Goal: Task Accomplishment & Management: Complete application form

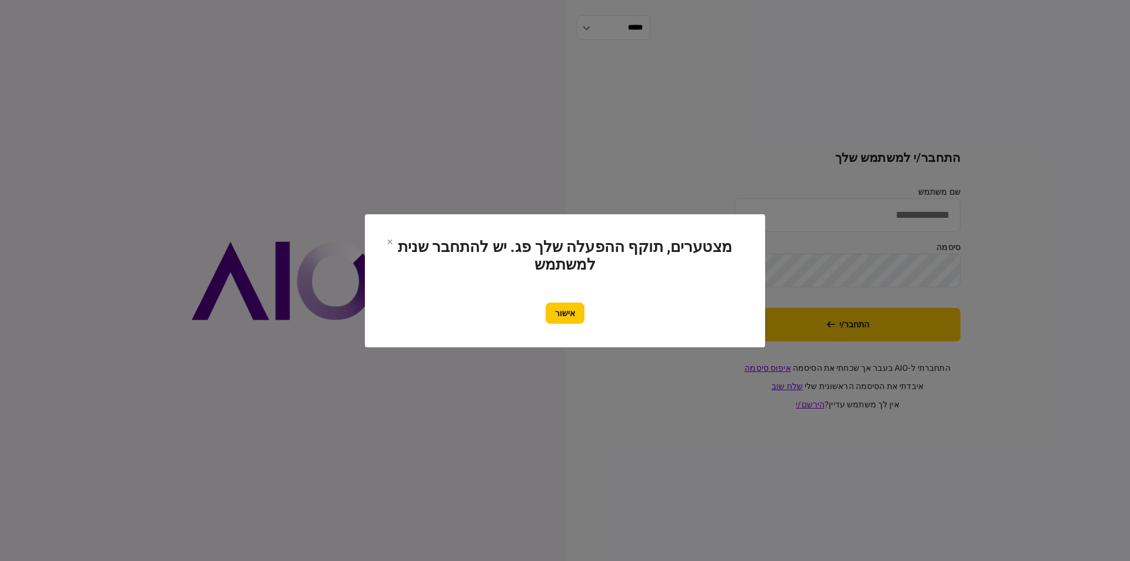
type input "*********"
click at [541, 310] on div "אישור" at bounding box center [564, 312] width 353 height 21
click at [556, 310] on button "אישור" at bounding box center [564, 312] width 39 height 21
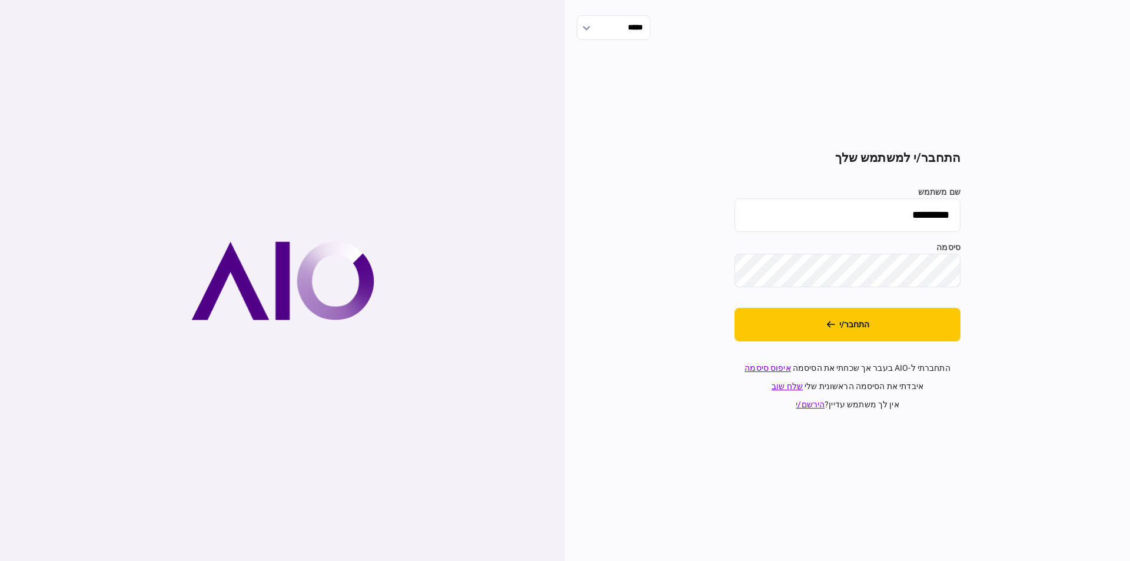
click at [867, 327] on button "התחבר/י" at bounding box center [847, 325] width 226 height 34
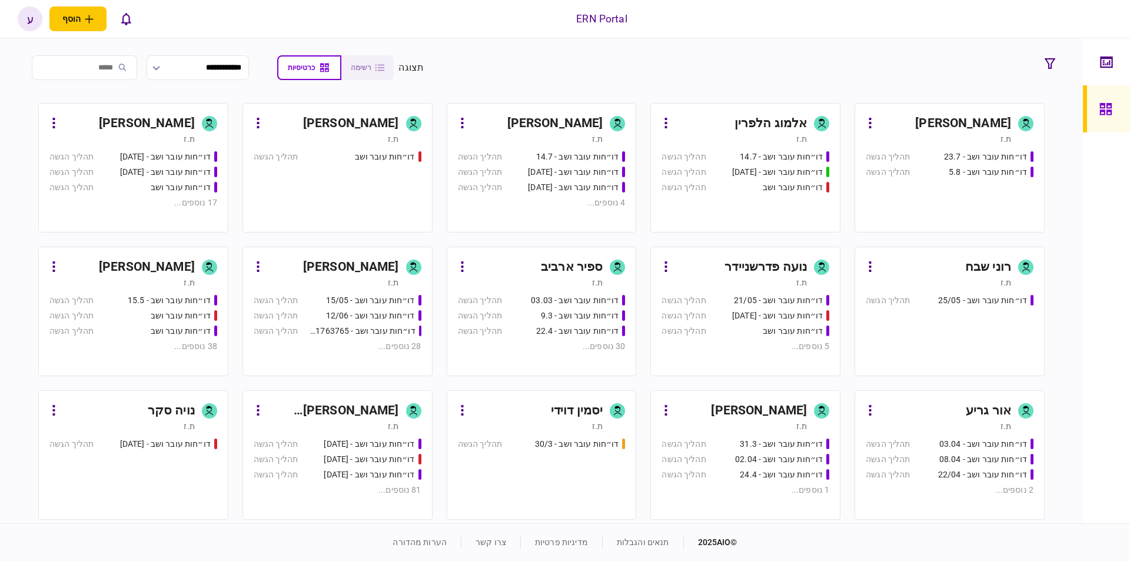
click at [160, 278] on div "ת.ז" at bounding box center [121, 283] width 145 height 12
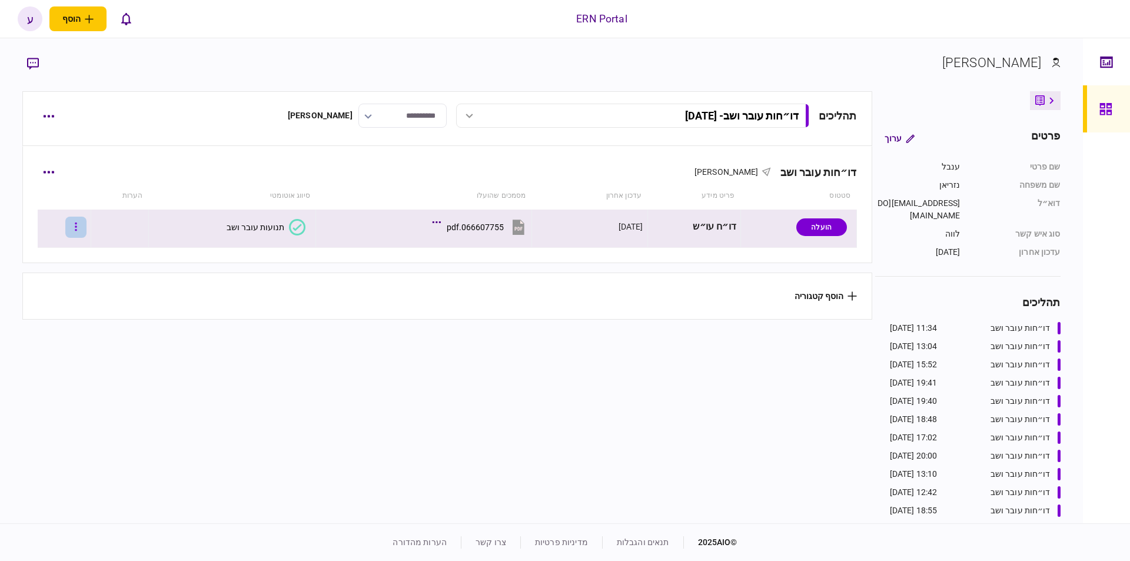
click at [86, 231] on button "button" at bounding box center [75, 227] width 21 height 21
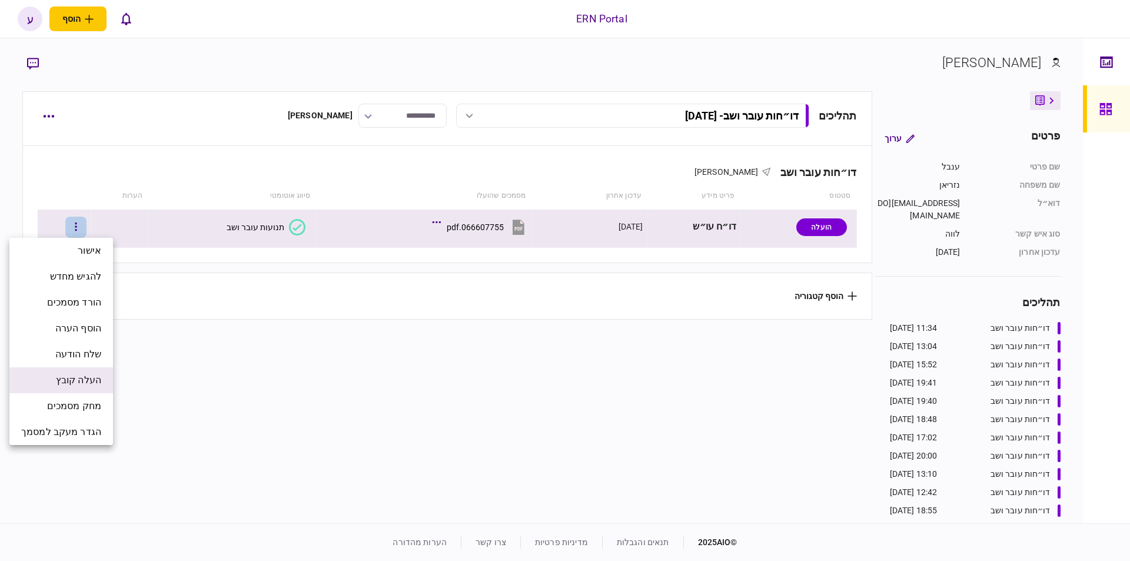
click at [102, 372] on li "העלה קובץ" at bounding box center [61, 380] width 104 height 26
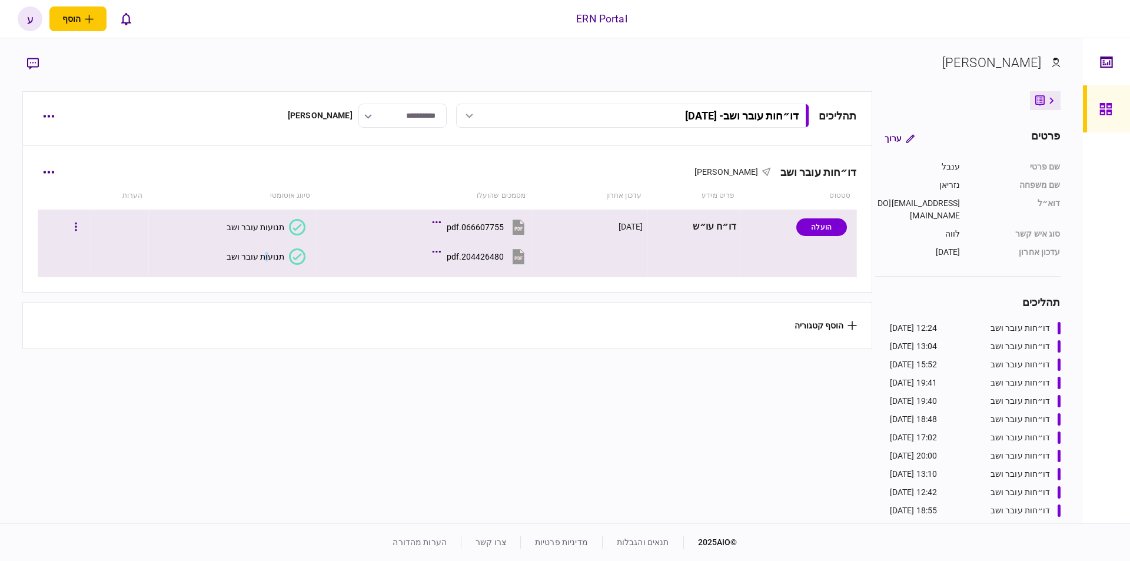
click at [265, 245] on section "תנועות עובר ושב" at bounding box center [229, 256] width 152 height 26
click at [265, 257] on div "תנועות עובר ושב" at bounding box center [256, 256] width 58 height 9
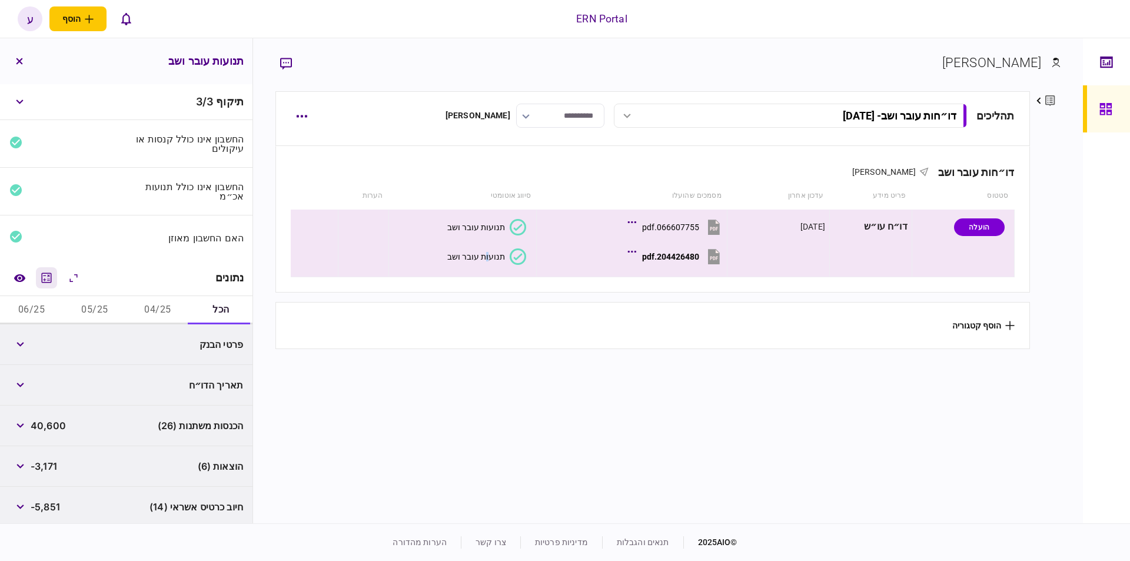
click at [50, 274] on icon "מחשבון" at bounding box center [46, 278] width 14 height 14
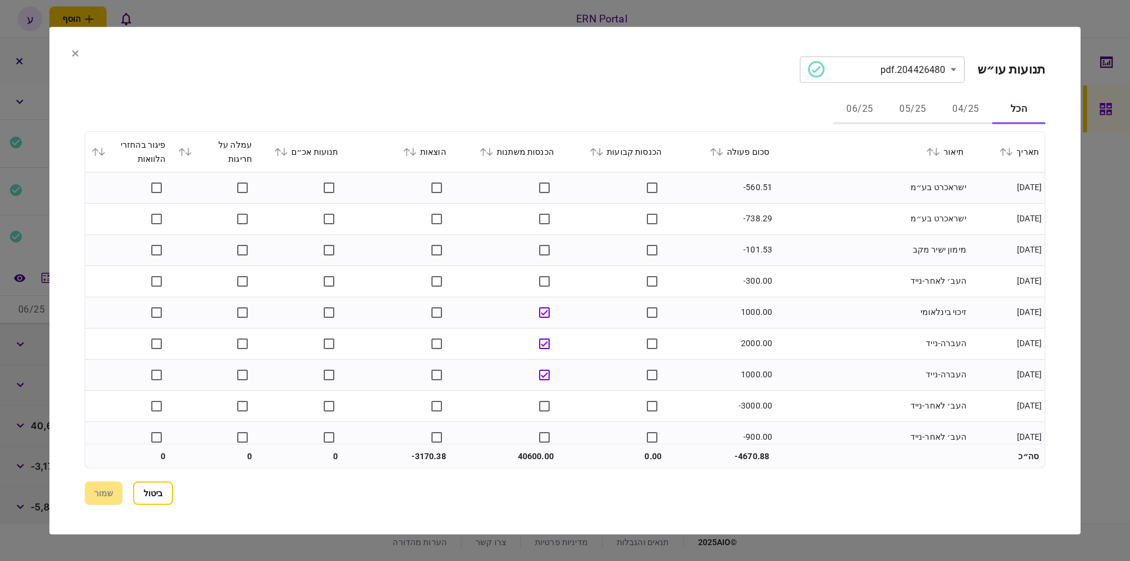
click at [78, 51] on icon at bounding box center [75, 52] width 7 height 7
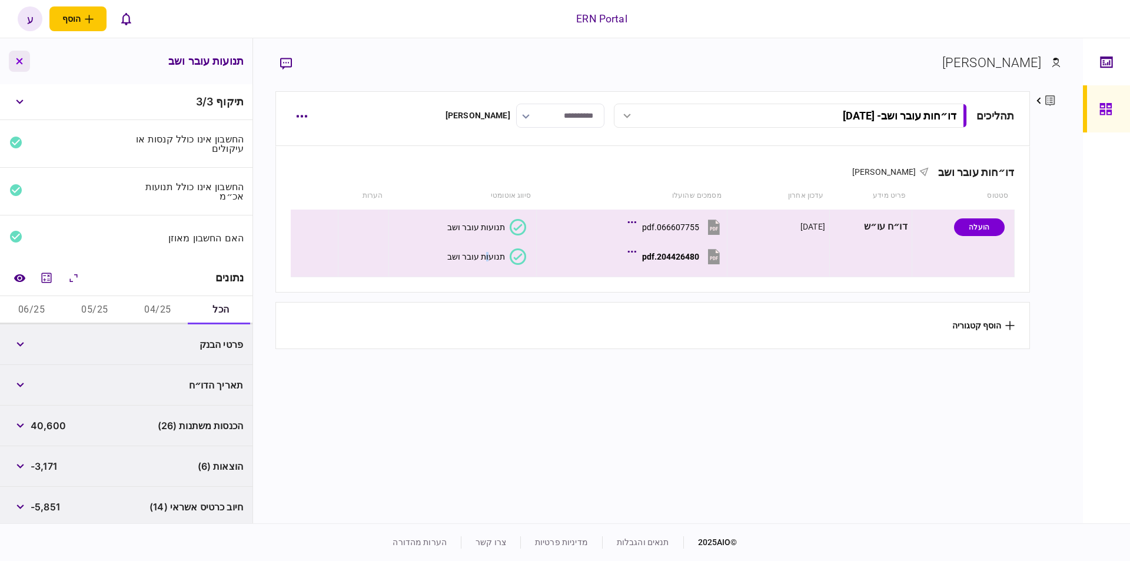
click at [15, 64] on button "button" at bounding box center [19, 61] width 21 height 21
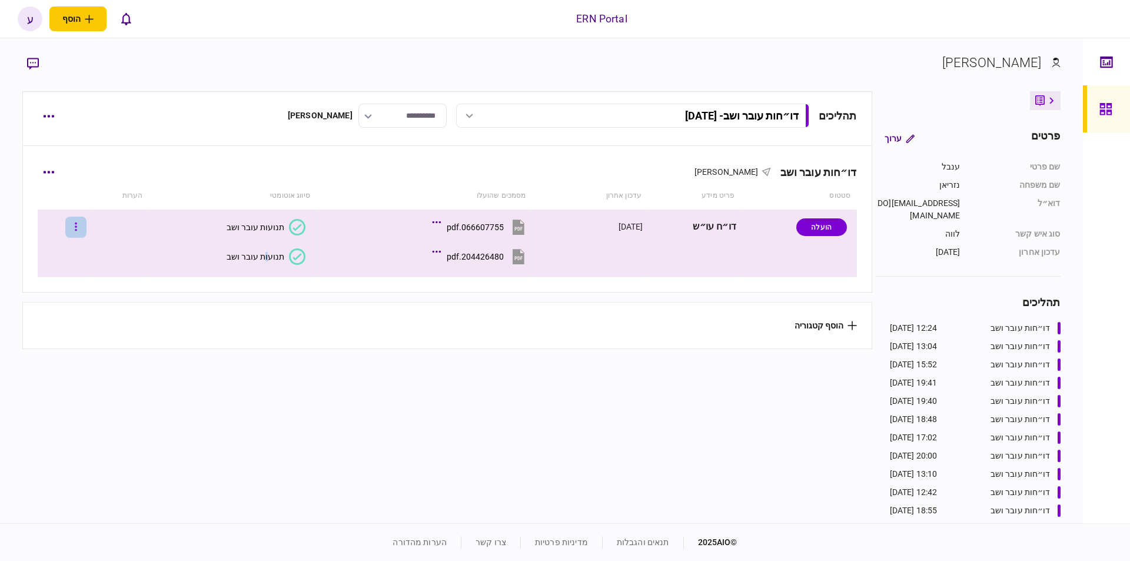
click at [82, 236] on button "button" at bounding box center [75, 227] width 21 height 21
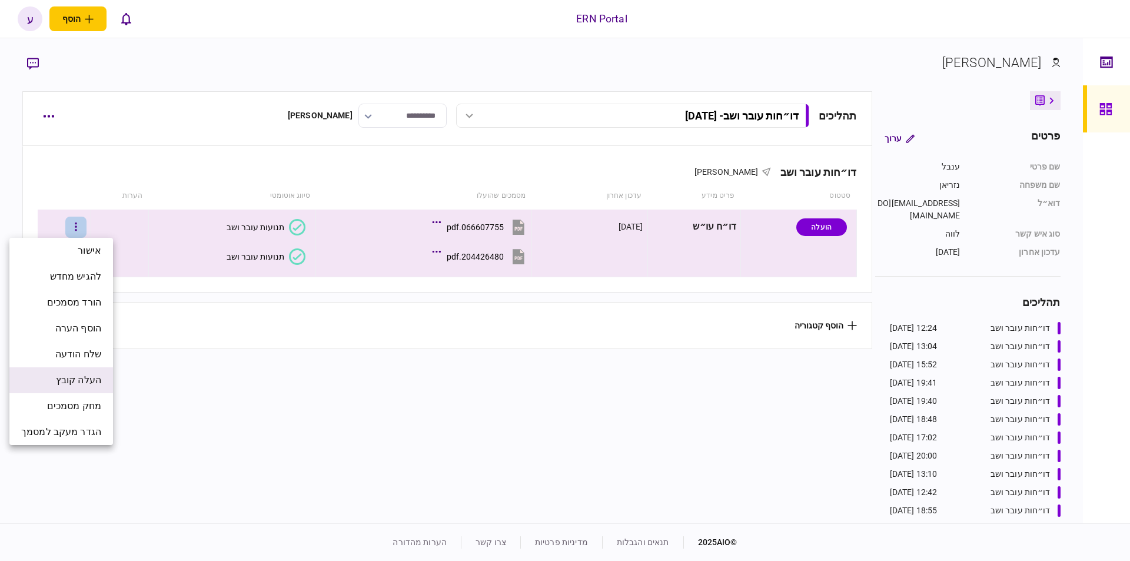
click at [91, 368] on li "העלה קובץ" at bounding box center [61, 380] width 104 height 26
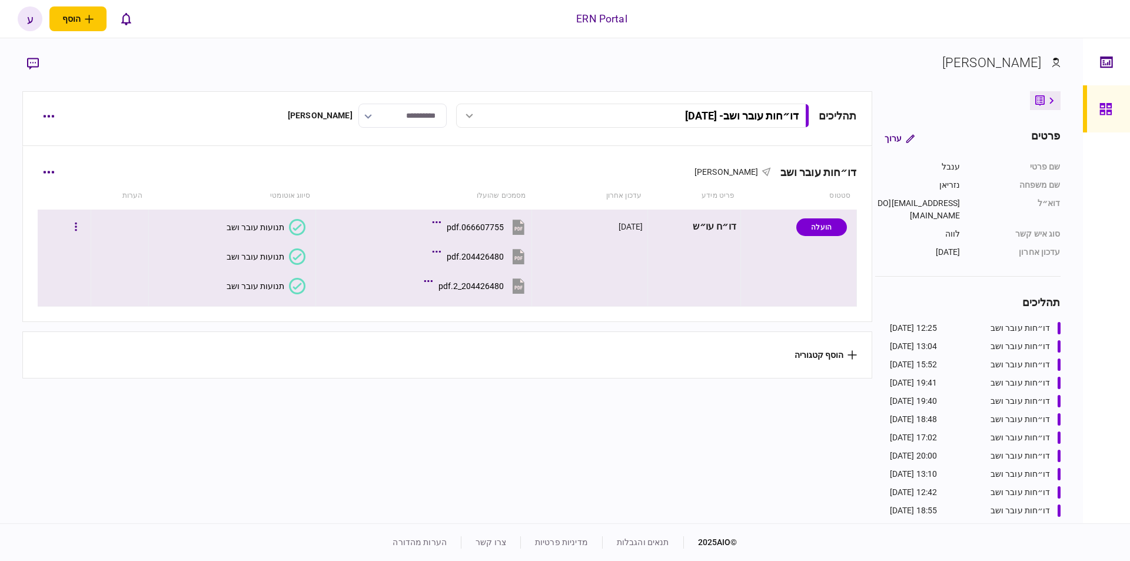
click at [232, 286] on div "תנועות עובר ושב" at bounding box center [256, 285] width 58 height 9
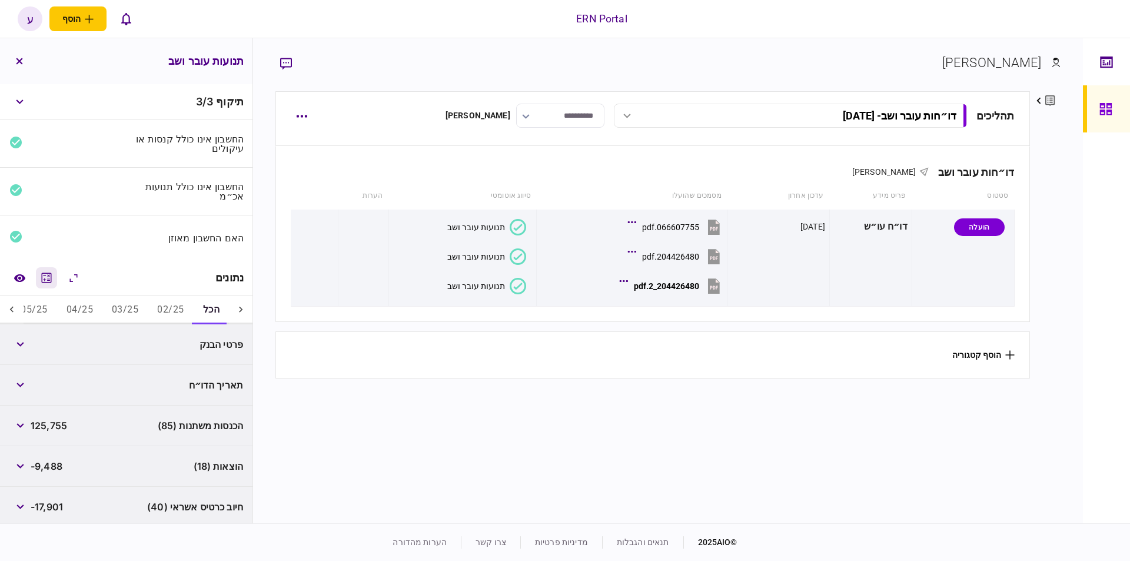
click at [48, 279] on icon "מחשבון" at bounding box center [47, 277] width 10 height 10
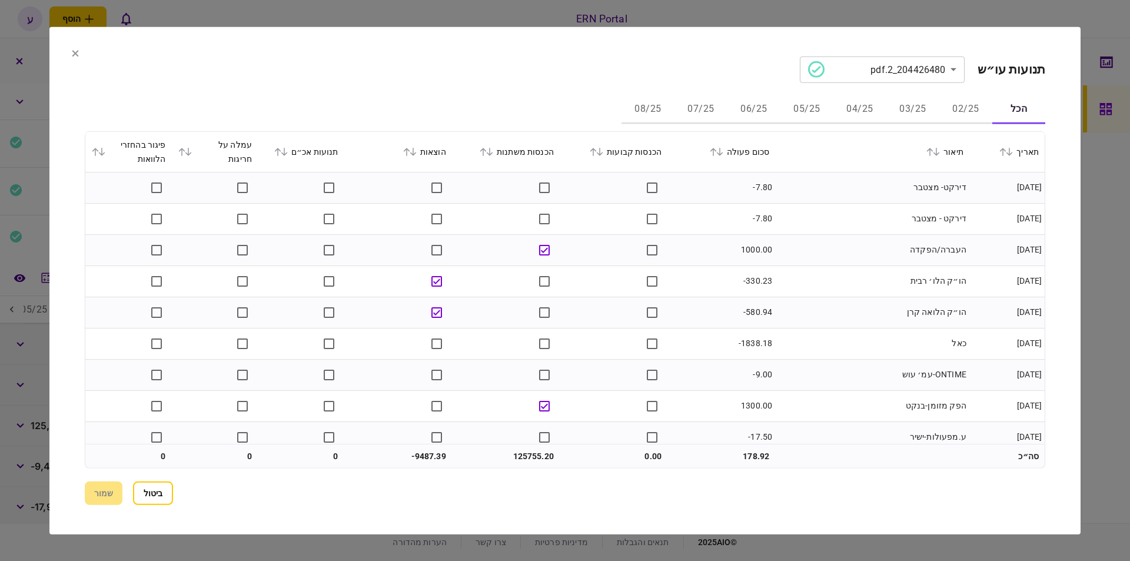
click at [763, 112] on button "06/25" at bounding box center [753, 109] width 53 height 28
click at [723, 152] on icon at bounding box center [719, 151] width 7 height 8
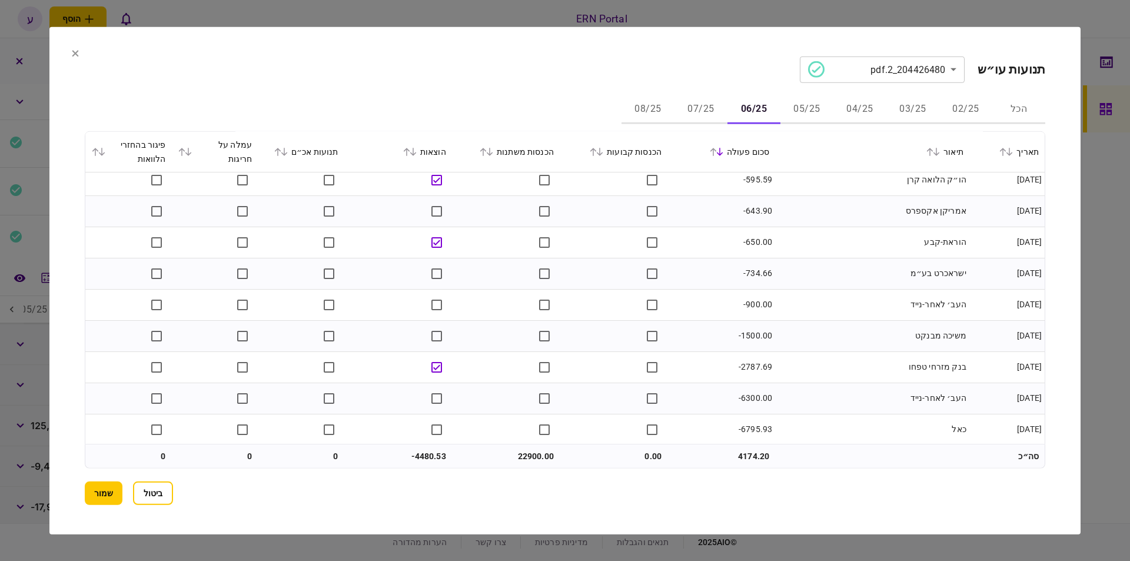
scroll to position [603, 0]
click at [698, 102] on button "07/25" at bounding box center [700, 109] width 53 height 28
click at [651, 108] on button "08/25" at bounding box center [647, 109] width 53 height 28
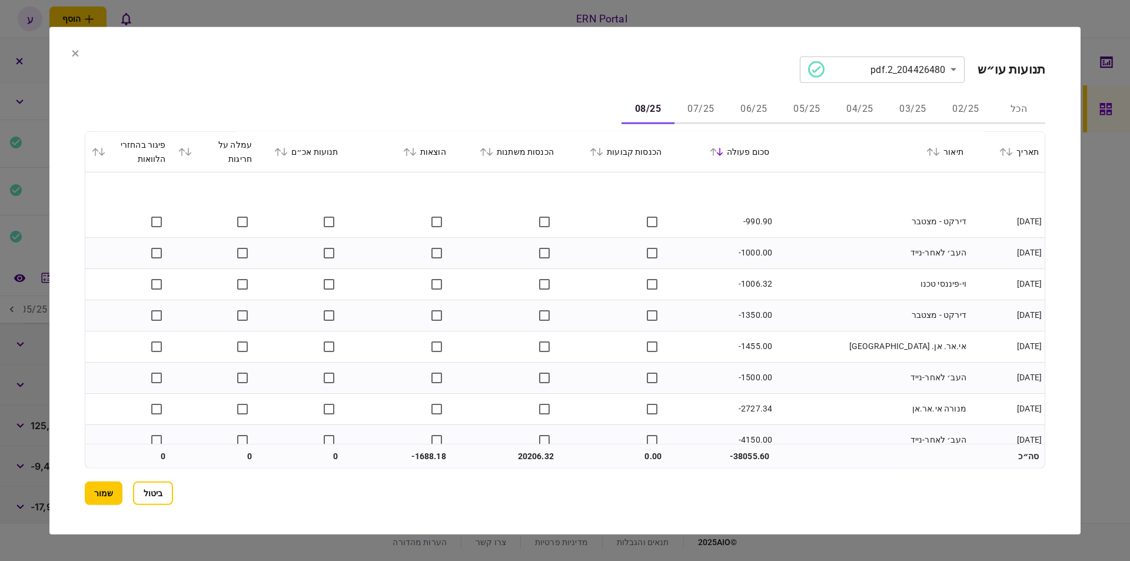
scroll to position [853, 0]
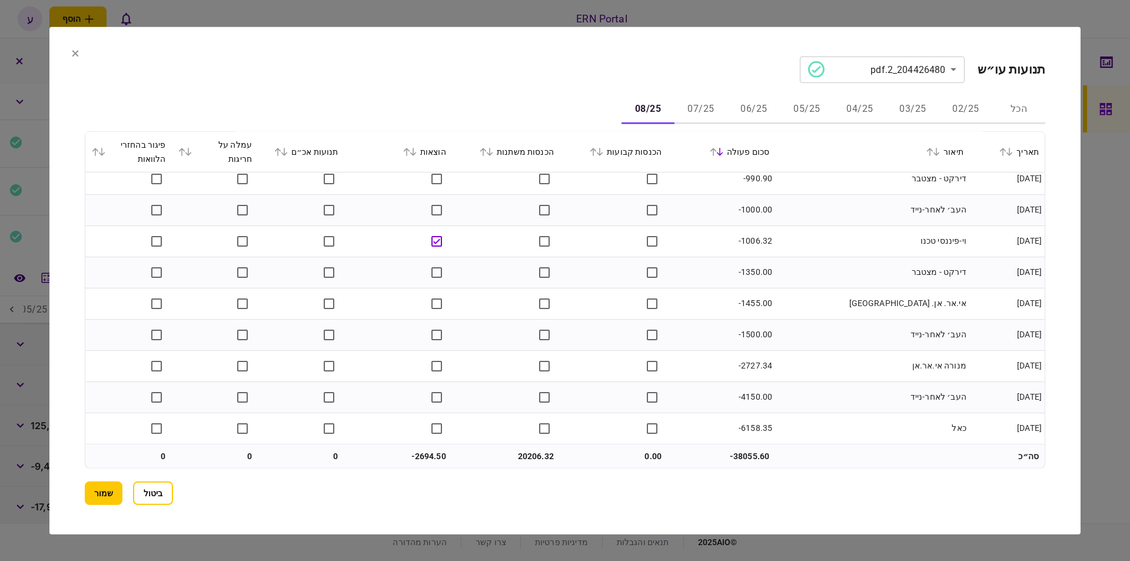
click at [688, 101] on button "07/25" at bounding box center [700, 109] width 53 height 28
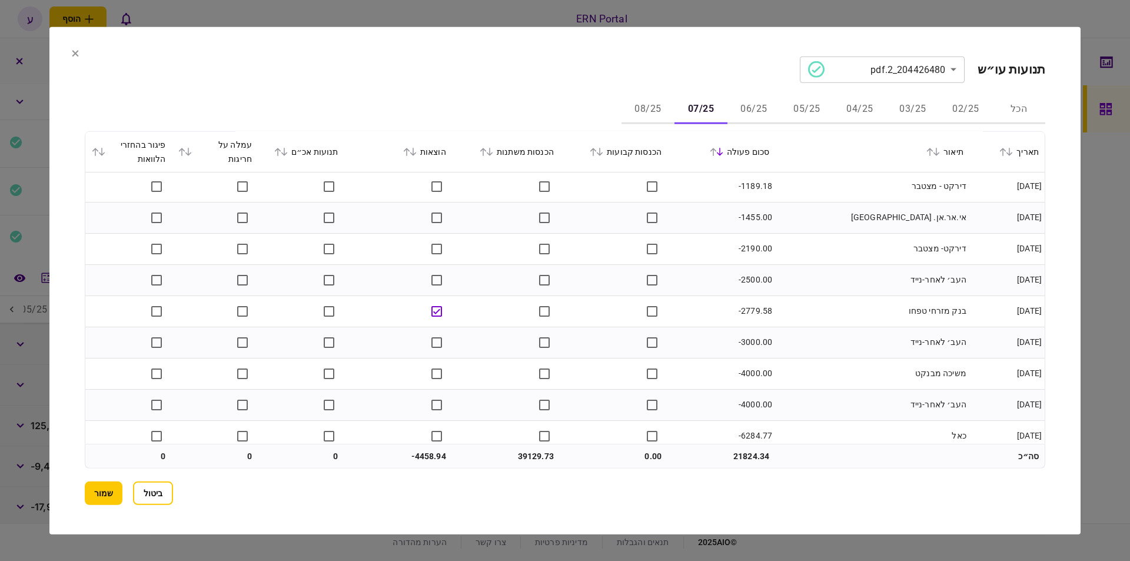
scroll to position [1476, 0]
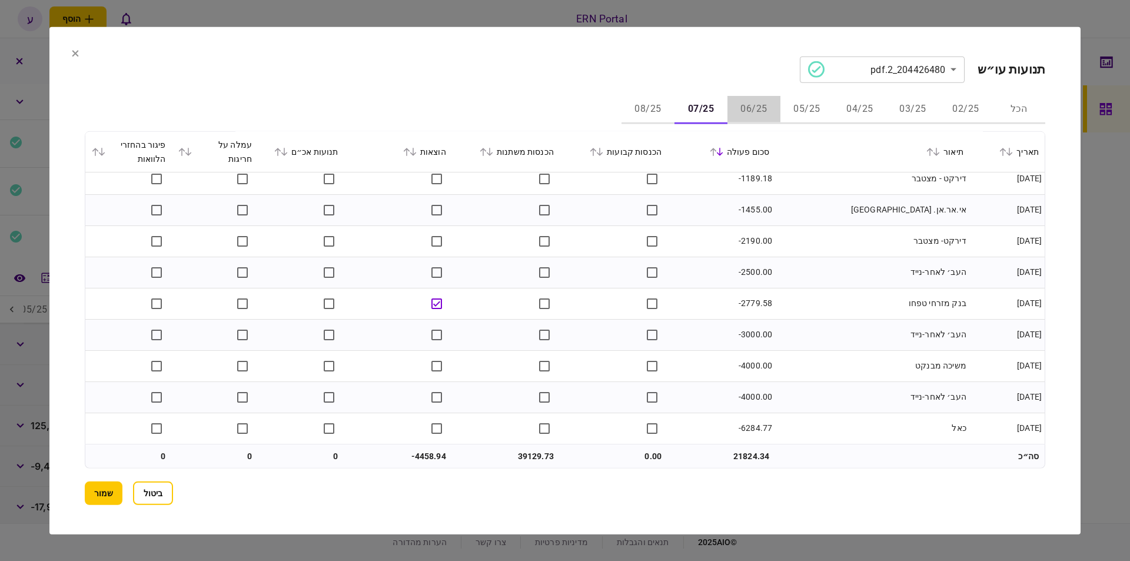
click at [762, 112] on button "06/25" at bounding box center [753, 109] width 53 height 28
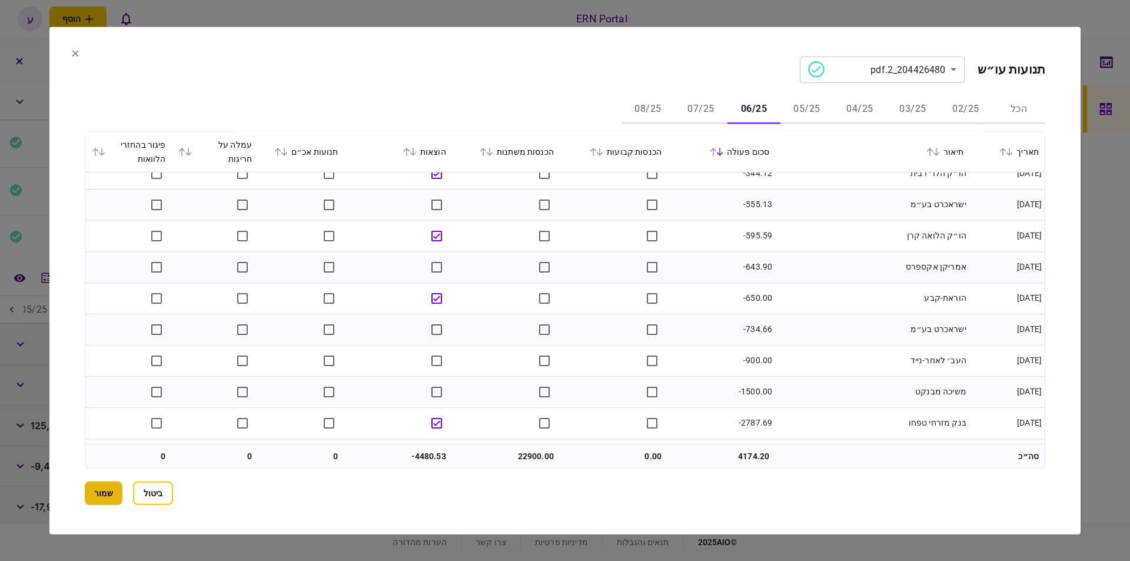
click at [118, 491] on button "שמור" at bounding box center [104, 493] width 38 height 24
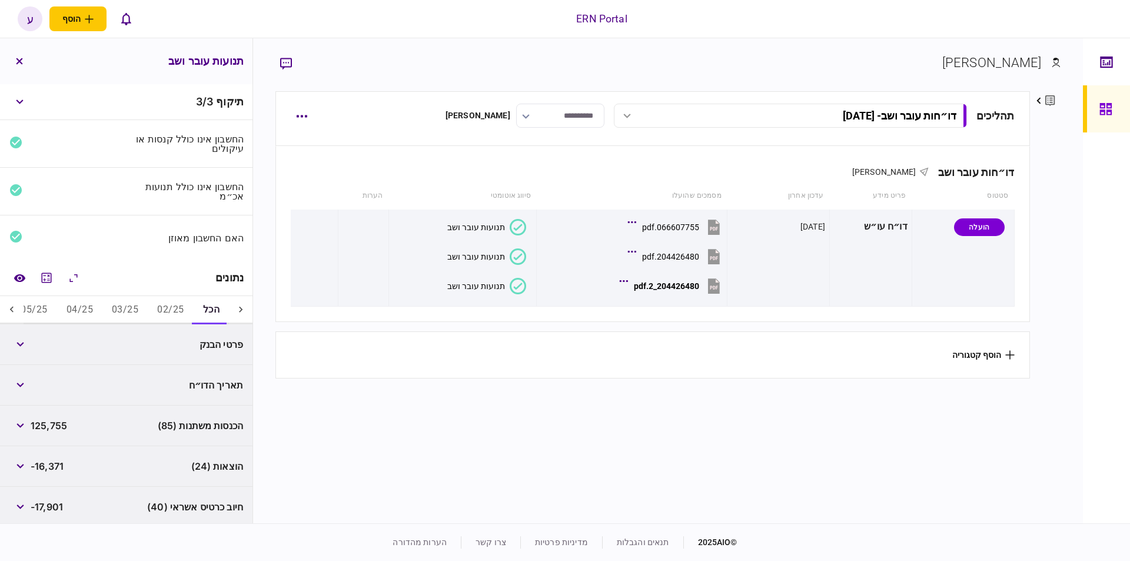
drag, startPoint x: 21, startPoint y: 311, endPoint x: 15, endPoint y: 310, distance: 5.9
click at [20, 311] on div at bounding box center [12, 310] width 24 height 28
click at [15, 310] on icon at bounding box center [12, 310] width 12 height 12
click at [137, 309] on button "06/25" at bounding box center [136, 310] width 45 height 28
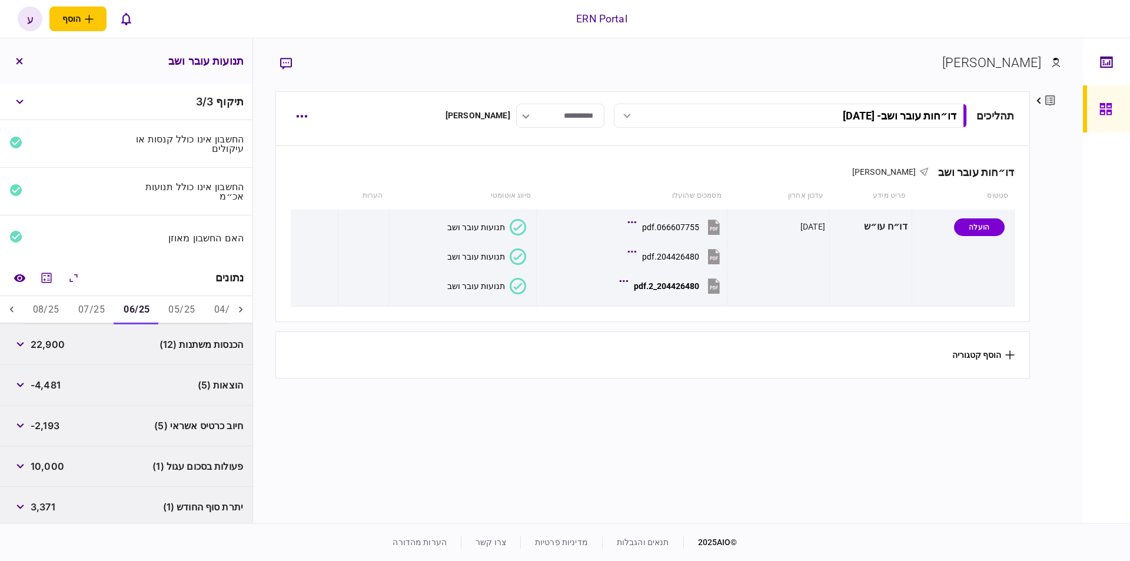
scroll to position [0, -148]
click at [60, 345] on span "22,900" at bounding box center [48, 344] width 34 height 14
copy span "22,900"
click at [48, 281] on icon "מחשבון" at bounding box center [46, 278] width 14 height 14
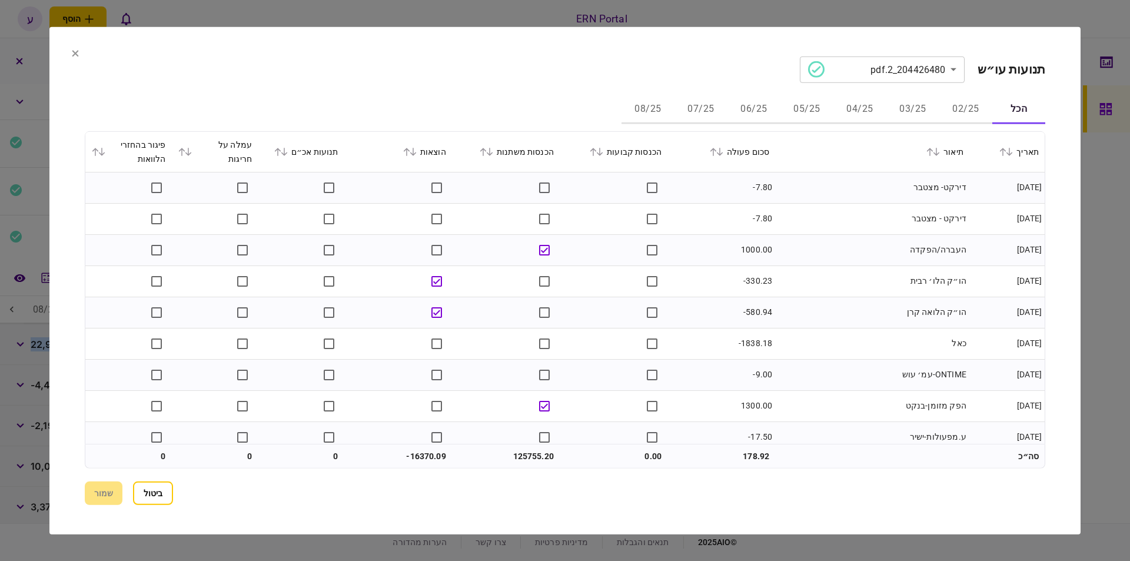
click at [789, 117] on button "05/25" at bounding box center [806, 109] width 53 height 28
drag, startPoint x: 753, startPoint y: 108, endPoint x: 747, endPoint y: 115, distance: 9.2
click at [754, 108] on button "06/25" at bounding box center [753, 109] width 53 height 28
click at [723, 152] on icon at bounding box center [719, 152] width 6 height 8
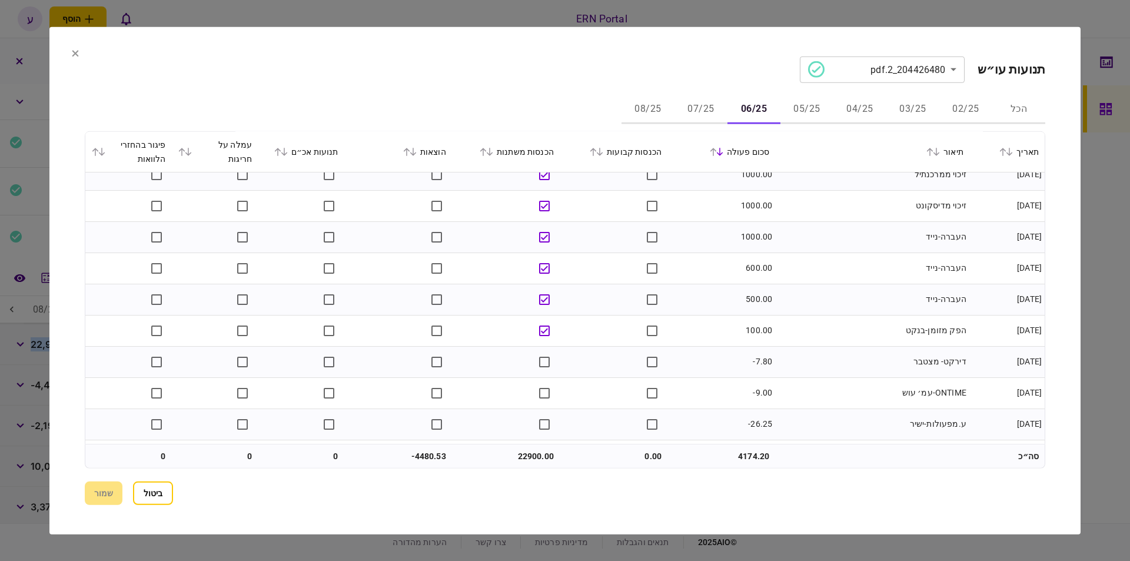
scroll to position [267, 0]
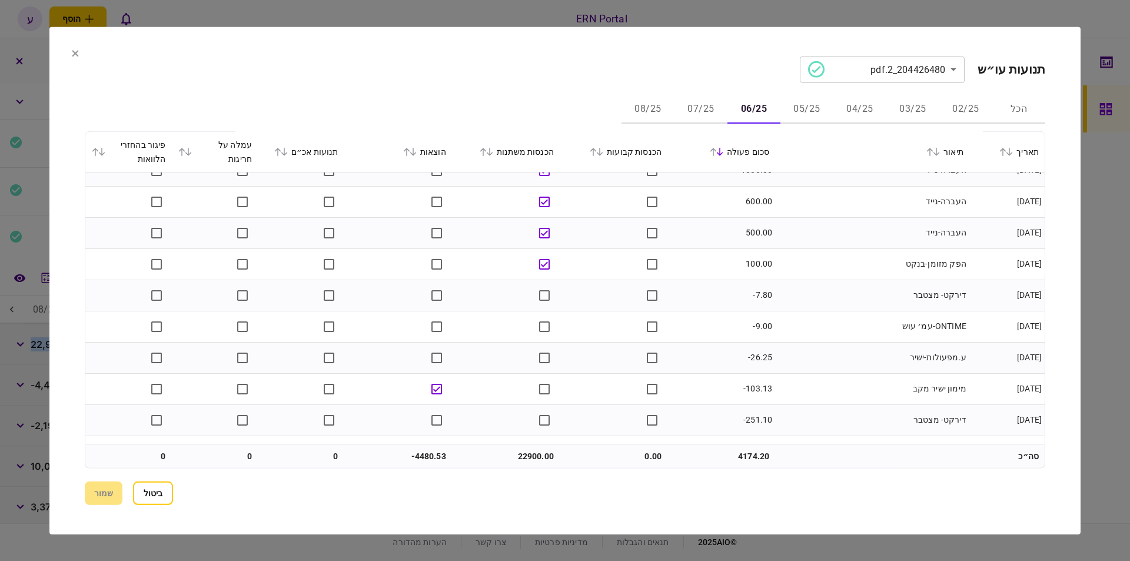
click at [77, 51] on icon at bounding box center [75, 53] width 6 height 6
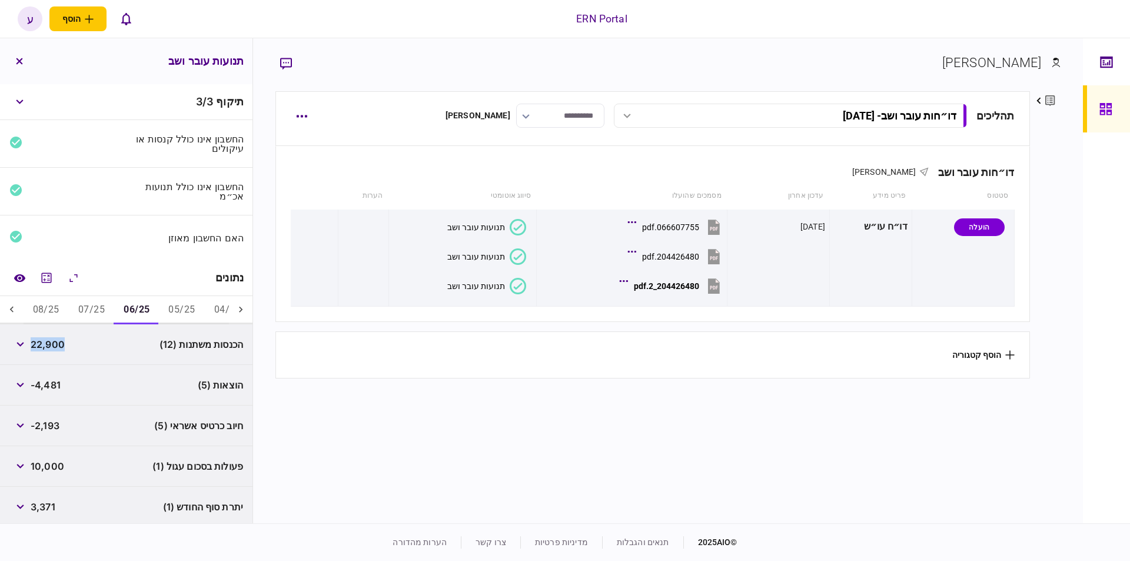
click at [47, 344] on span "22,900" at bounding box center [48, 344] width 34 height 14
click at [47, 343] on span "22,900" at bounding box center [48, 344] width 34 height 14
click at [85, 306] on button "07/25" at bounding box center [91, 310] width 45 height 28
click at [52, 345] on span "39,129" at bounding box center [46, 344] width 31 height 14
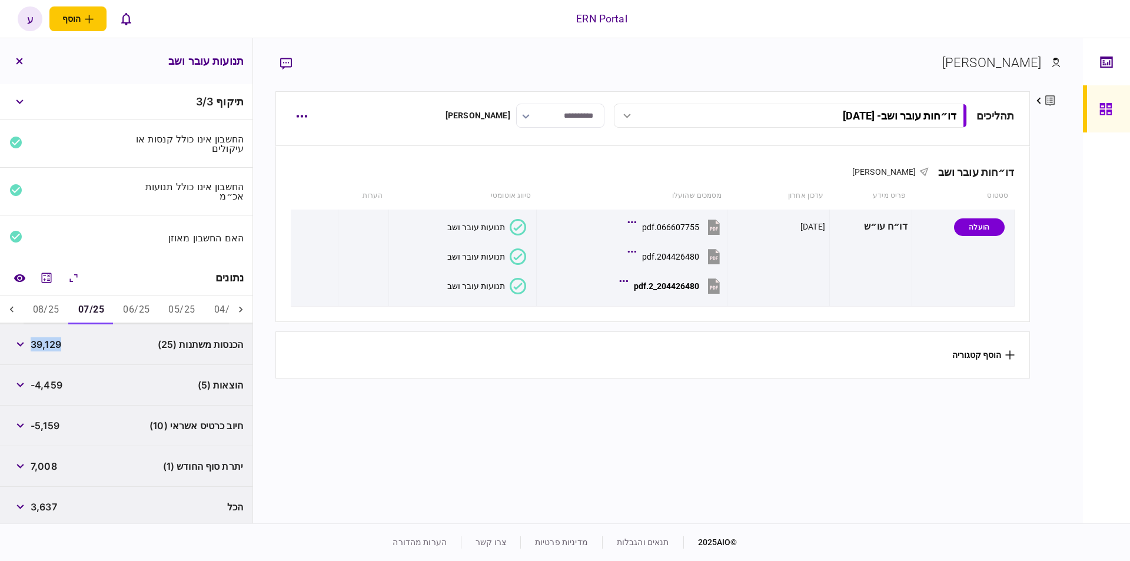
copy span "39,129"
click at [48, 374] on div "-4,459" at bounding box center [35, 384] width 53 height 21
click at [46, 378] on span "-4,459" at bounding box center [47, 385] width 32 height 14
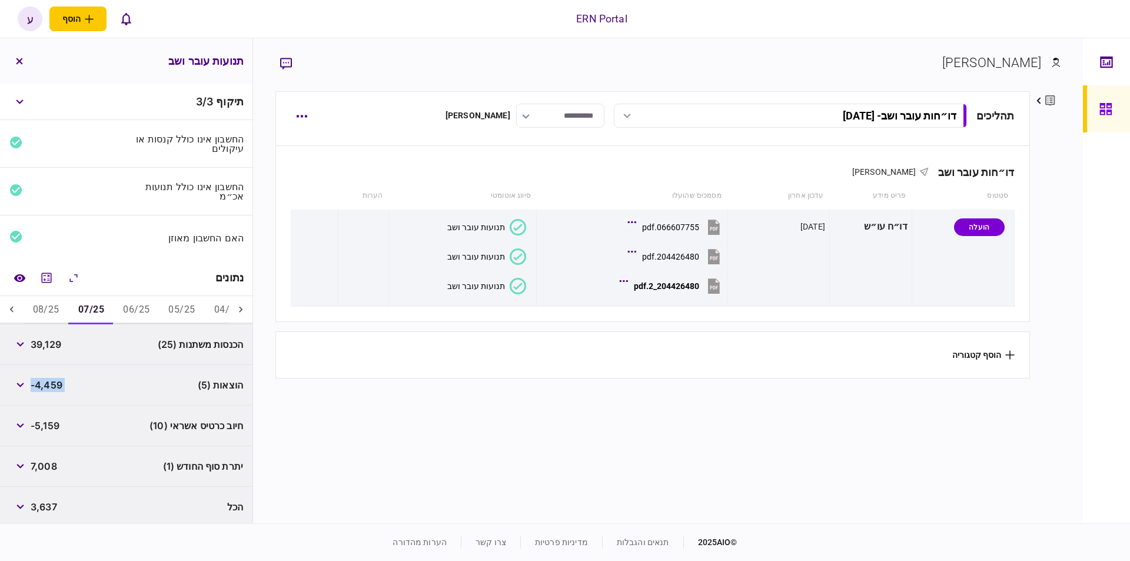
click at [47, 378] on span "-4,459" at bounding box center [47, 385] width 32 height 14
click at [44, 457] on span "7,008" at bounding box center [44, 464] width 26 height 14
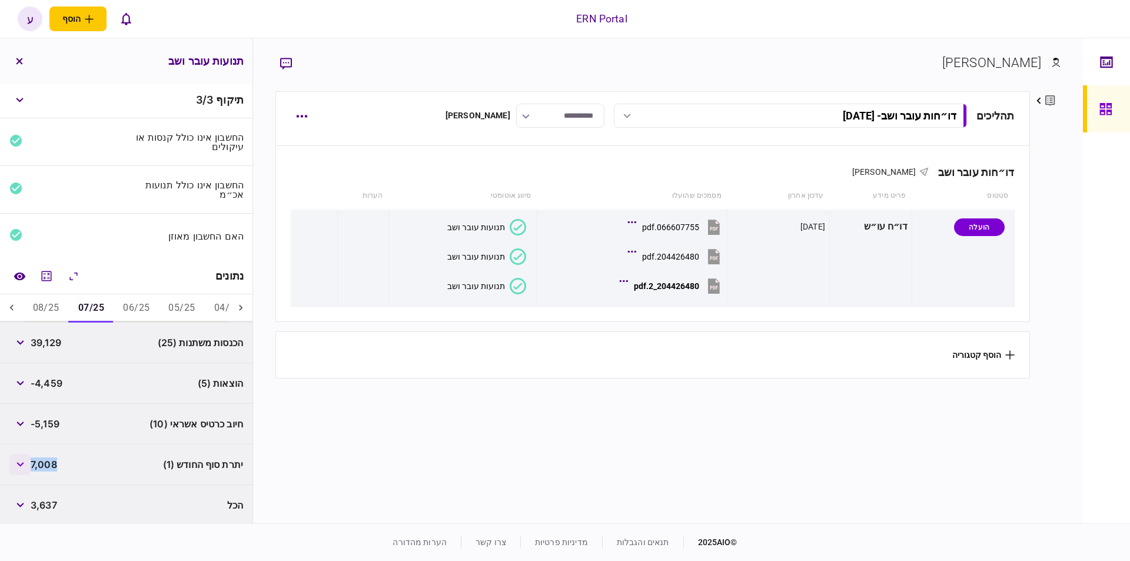
copy span "7,008"
click at [46, 305] on button "08/25" at bounding box center [46, 308] width 45 height 28
click at [46, 339] on span "20,206" at bounding box center [48, 342] width 34 height 14
copy span "20,206"
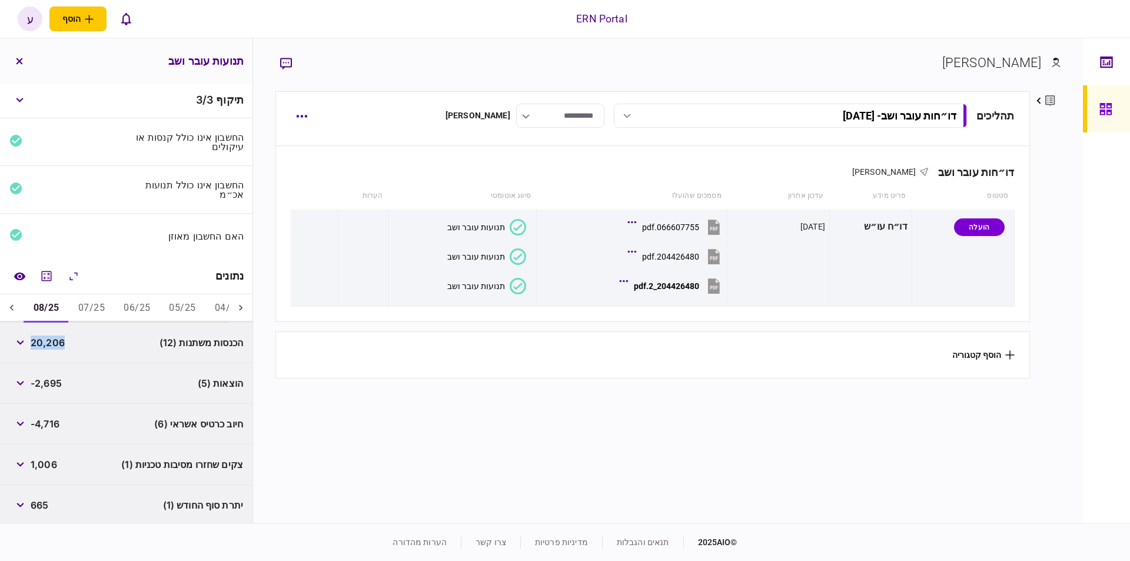
click at [47, 376] on span "-2,695" at bounding box center [46, 383] width 31 height 14
copy span "2,695"
click at [39, 501] on span "665" at bounding box center [40, 505] width 18 height 14
click at [39, 500] on span "665" at bounding box center [40, 505] width 18 height 14
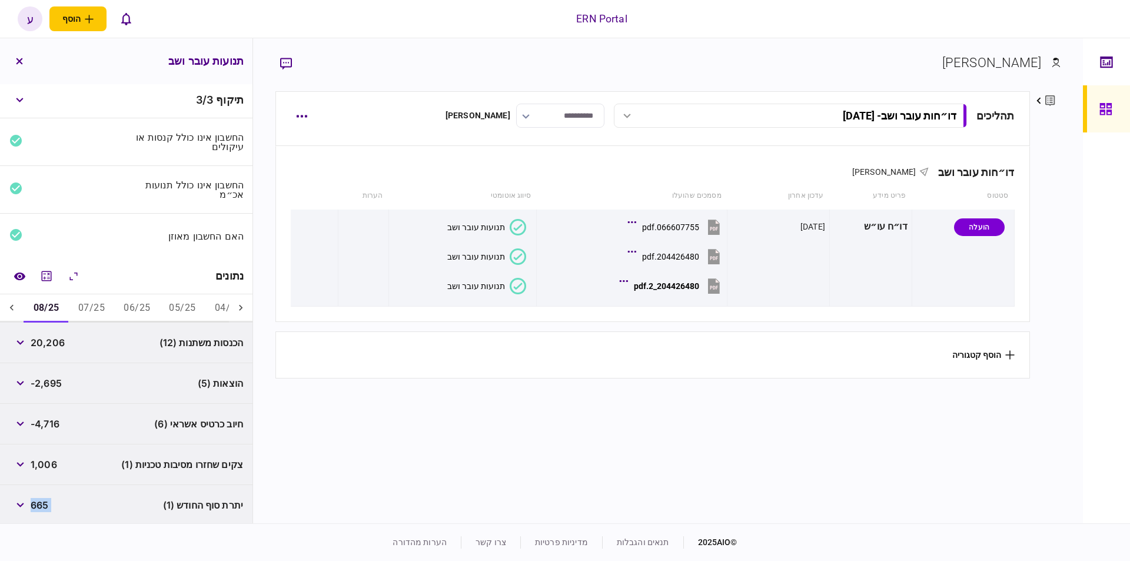
click at [39, 500] on span "665" at bounding box center [40, 505] width 18 height 14
copy div "665"
click at [56, 272] on button "מחשבון" at bounding box center [46, 275] width 21 height 21
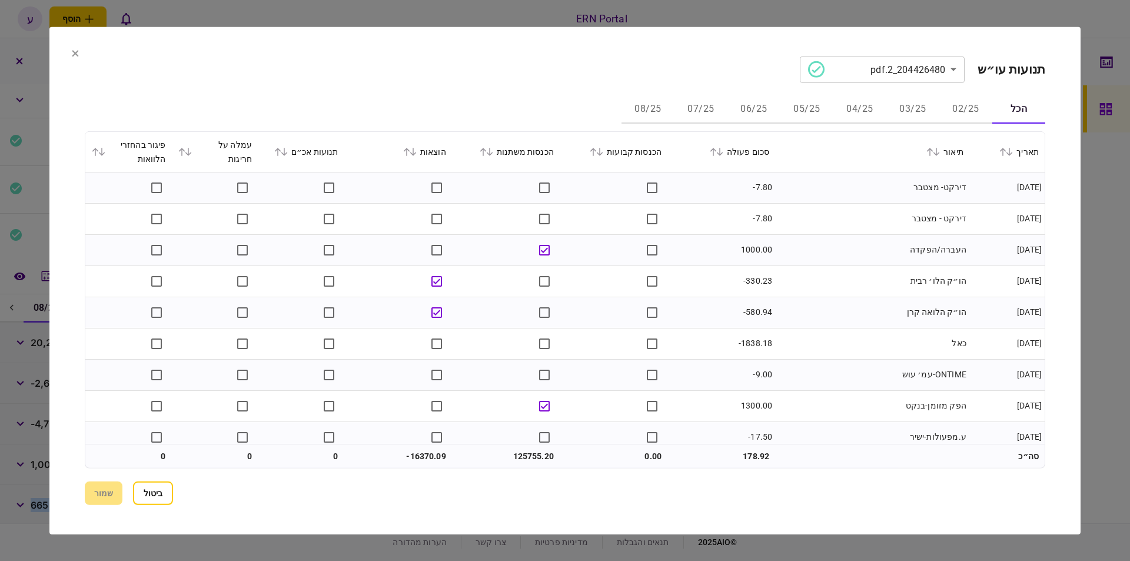
click at [754, 115] on button "06/25" at bounding box center [753, 109] width 53 height 28
click at [723, 150] on icon at bounding box center [719, 151] width 7 height 8
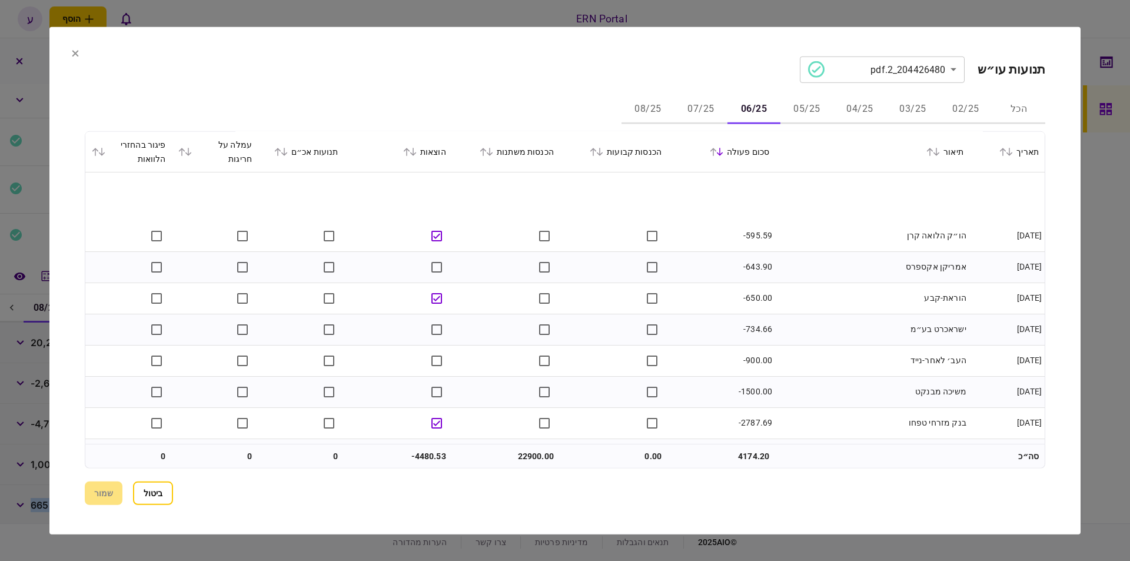
scroll to position [603, 0]
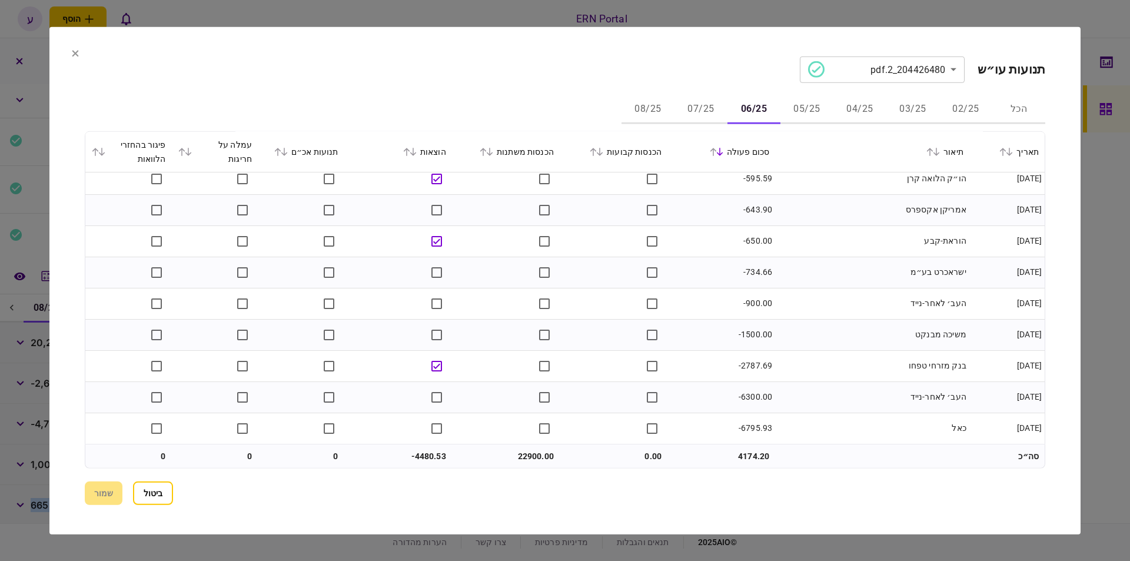
click at [709, 107] on button "07/25" at bounding box center [700, 109] width 53 height 28
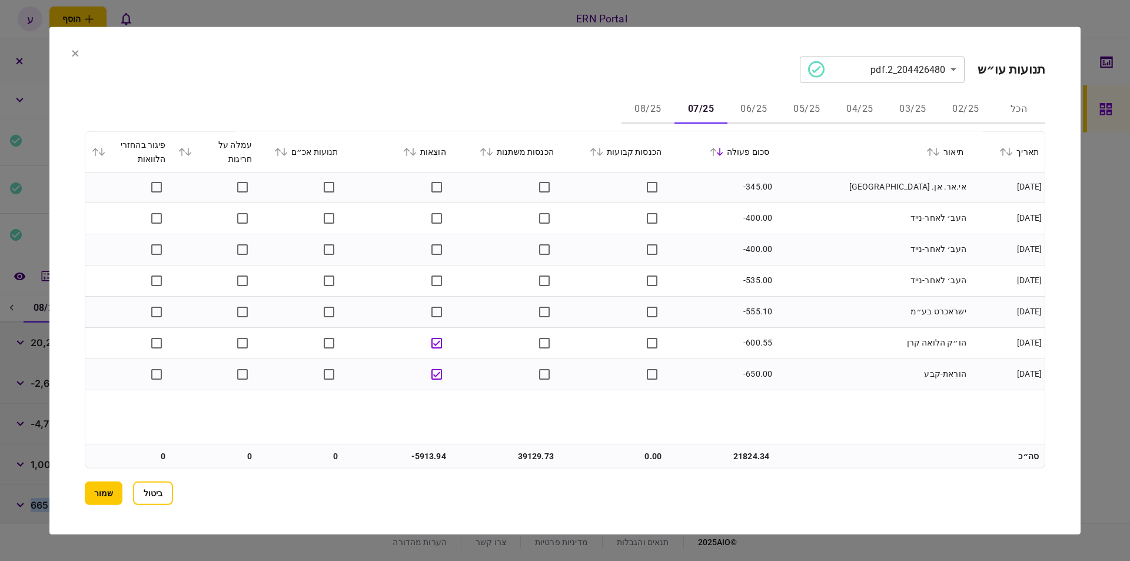
scroll to position [1064, 0]
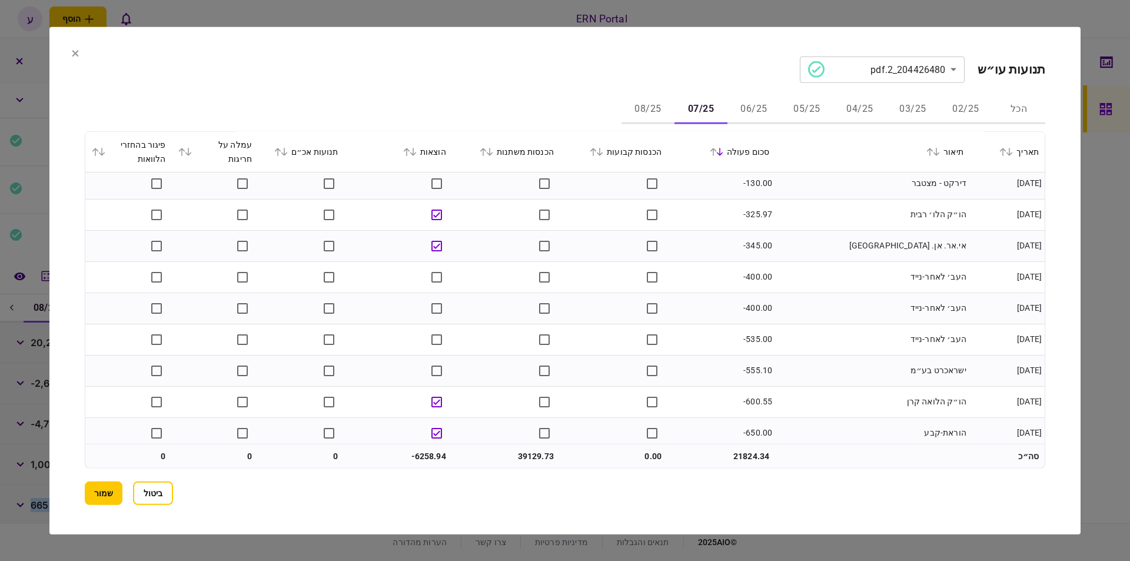
click at [650, 108] on button "08/25" at bounding box center [647, 109] width 53 height 28
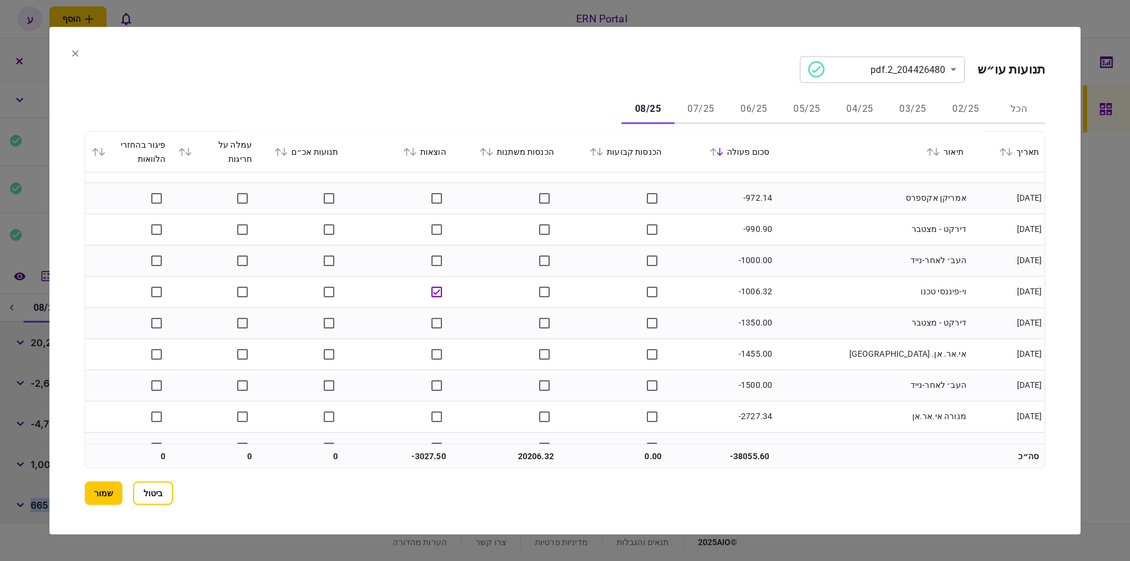
scroll to position [853, 0]
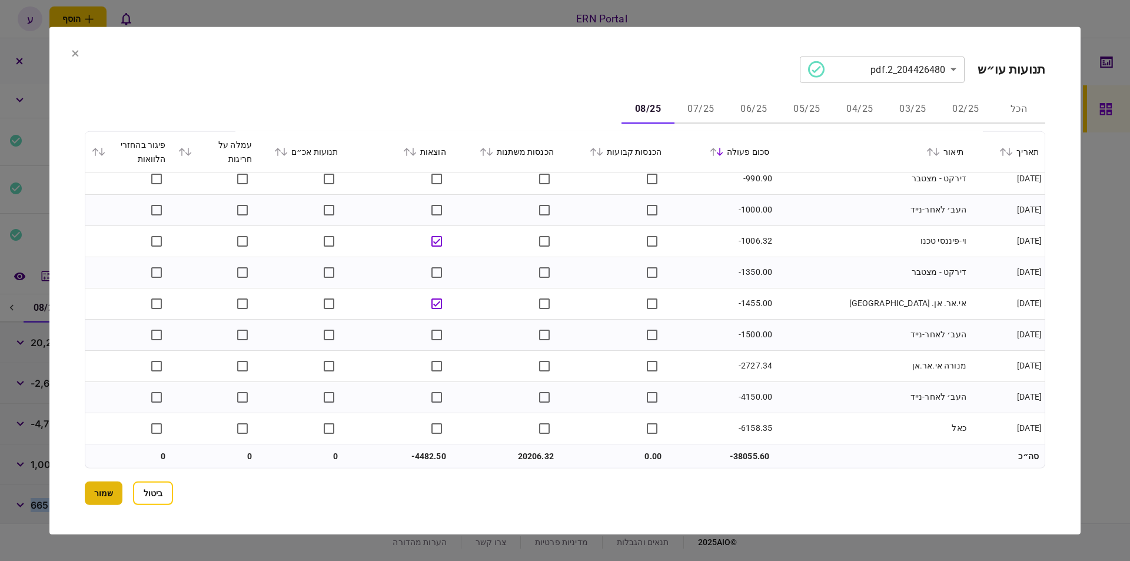
click at [95, 485] on button "שמור" at bounding box center [104, 493] width 38 height 24
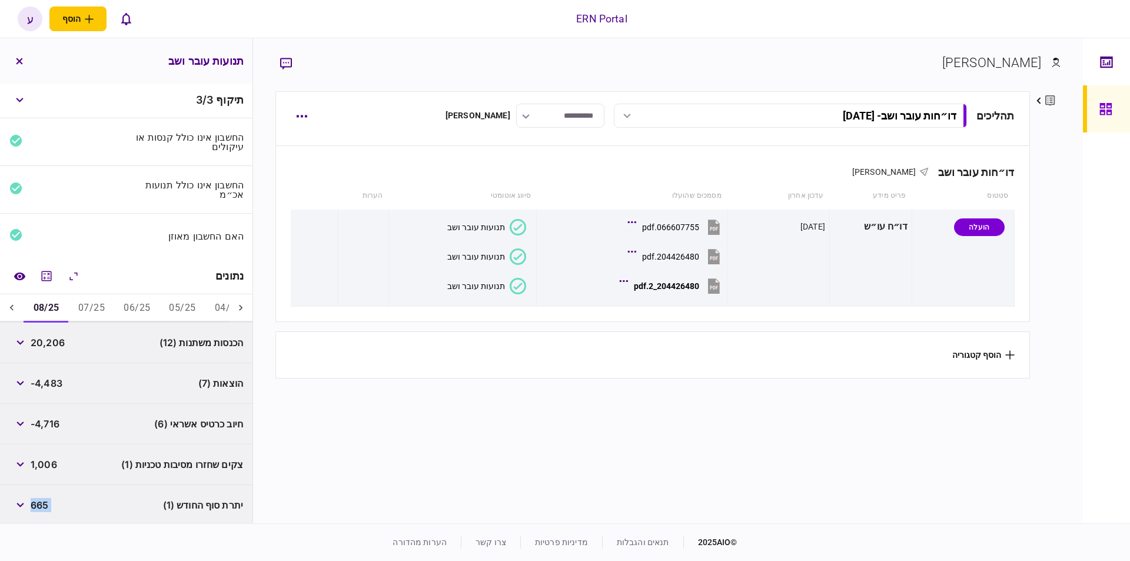
click at [99, 305] on button "07/25" at bounding box center [91, 308] width 45 height 28
click at [55, 391] on div "הוצאות (7) -6,259" at bounding box center [126, 383] width 252 height 41
click at [56, 382] on span "-6,259" at bounding box center [46, 383] width 31 height 14
copy span "6,259"
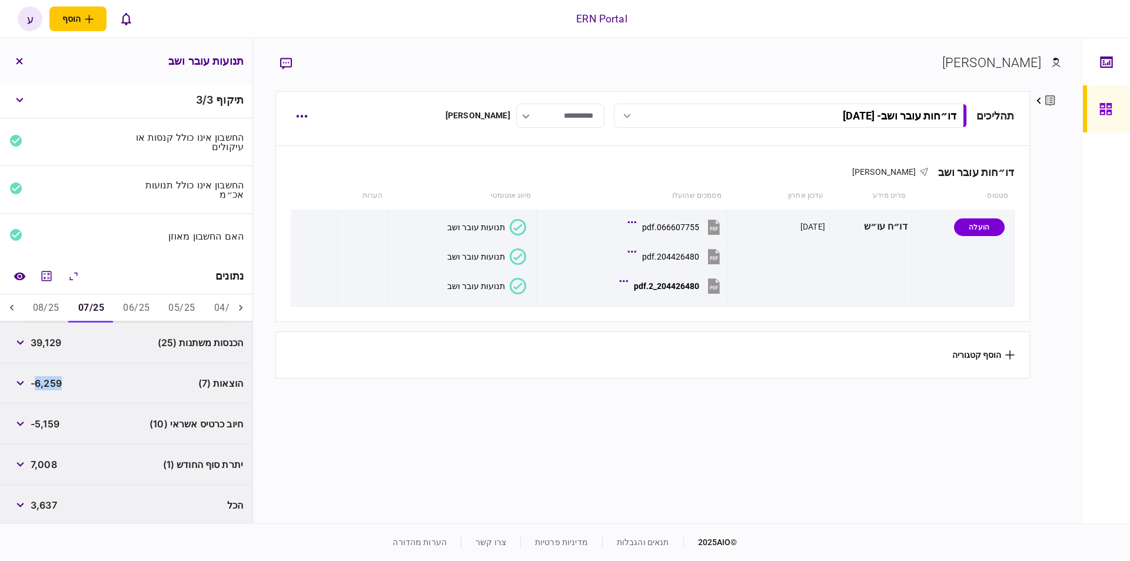
click at [55, 307] on button "08/25" at bounding box center [46, 308] width 45 height 28
click at [54, 380] on span "-4,483" at bounding box center [47, 383] width 32 height 14
copy span "4,483"
click at [26, 62] on button "button" at bounding box center [19, 61] width 21 height 21
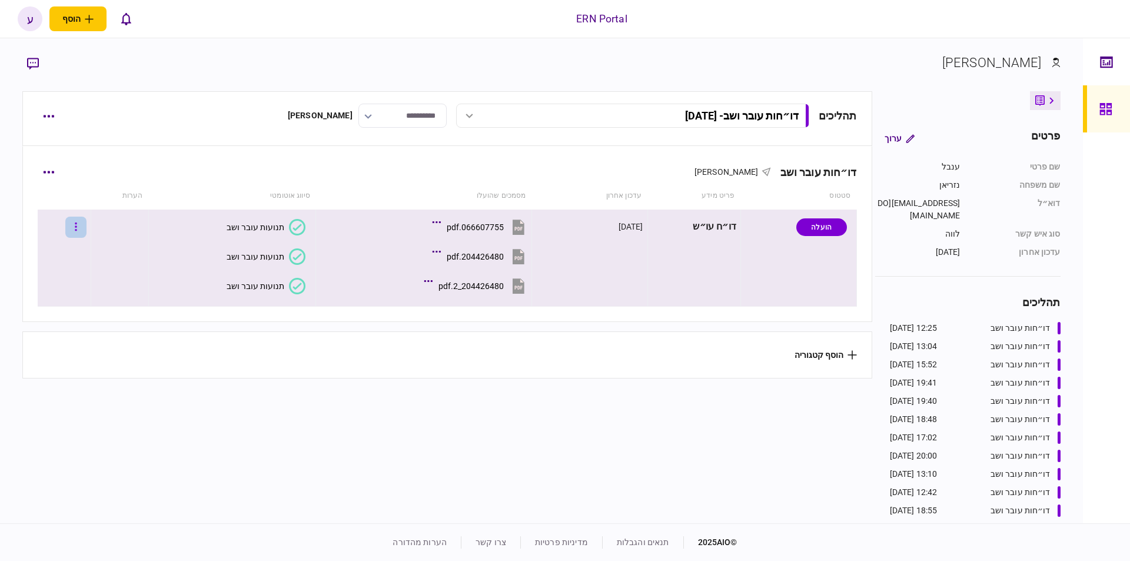
click at [82, 222] on button "button" at bounding box center [75, 227] width 21 height 21
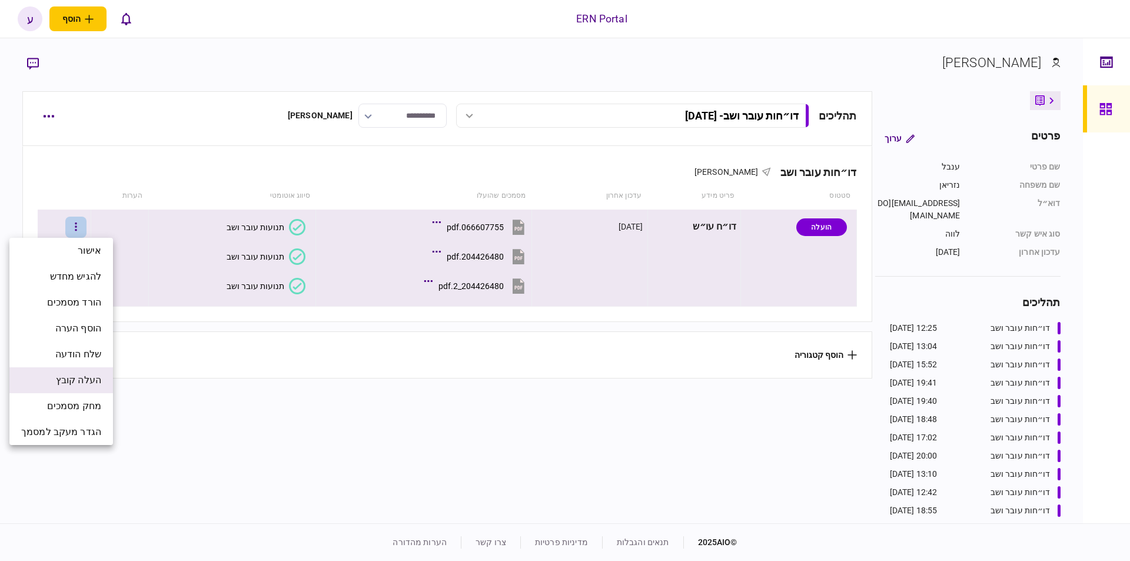
click at [92, 376] on span "העלה קובץ" at bounding box center [78, 380] width 45 height 14
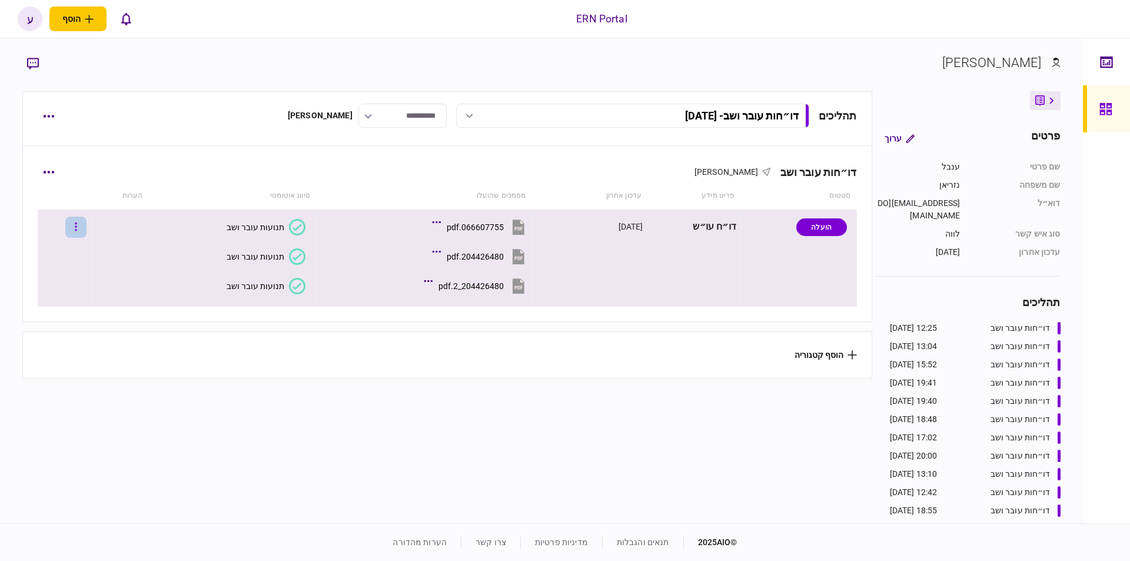
click at [86, 224] on button "button" at bounding box center [75, 227] width 21 height 21
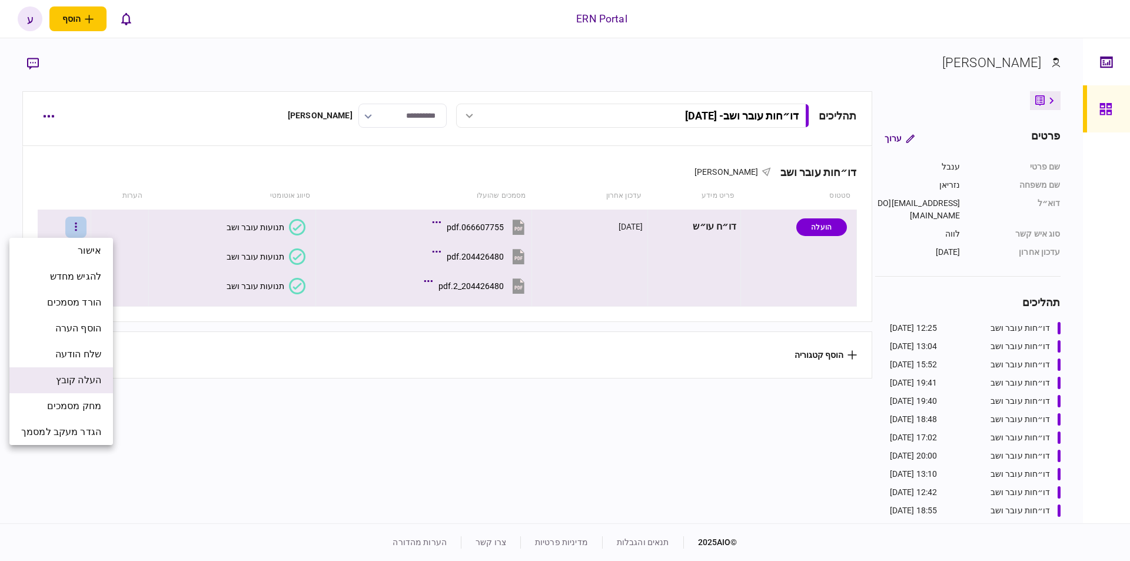
click at [91, 371] on li "העלה קובץ" at bounding box center [61, 380] width 104 height 26
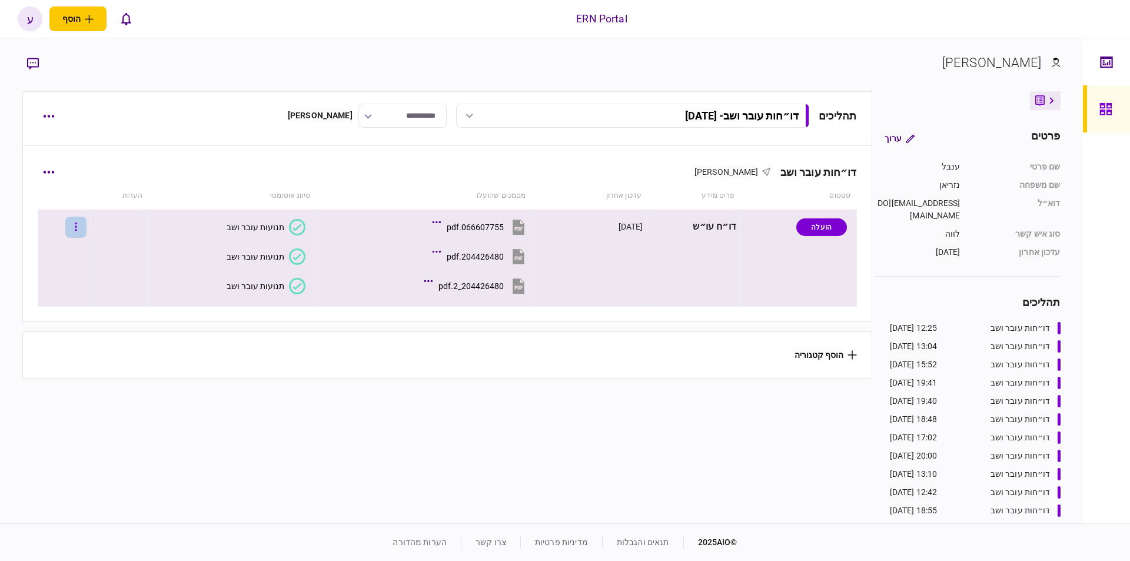
click at [86, 233] on button "button" at bounding box center [75, 227] width 21 height 21
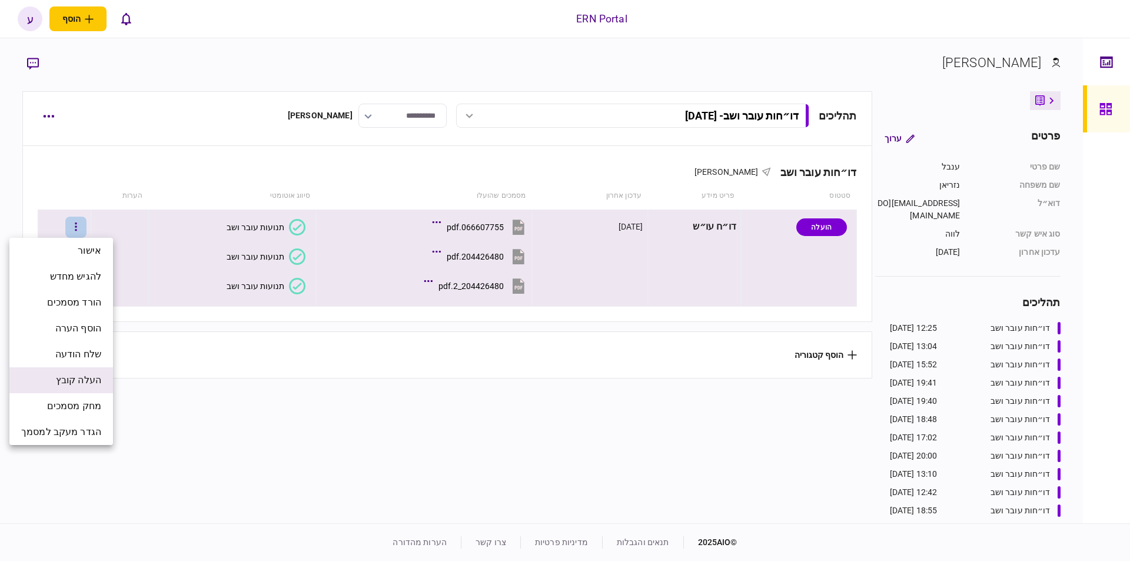
click at [89, 377] on span "העלה קובץ" at bounding box center [78, 380] width 45 height 14
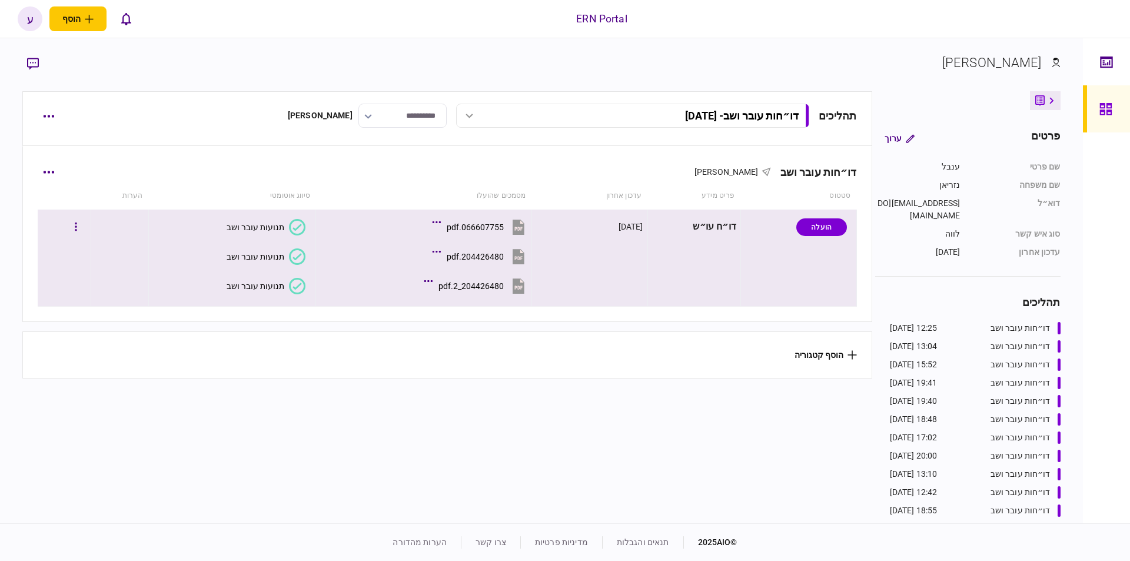
click at [69, 228] on div at bounding box center [64, 227] width 45 height 26
click at [76, 227] on button "button" at bounding box center [75, 227] width 21 height 21
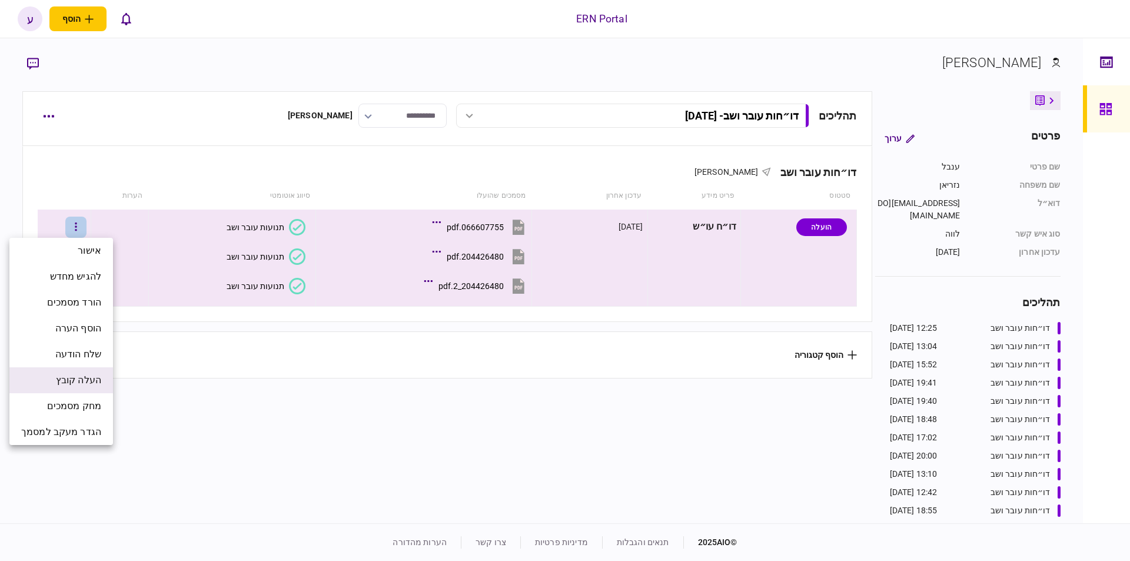
click at [91, 388] on li "העלה קובץ" at bounding box center [61, 380] width 104 height 26
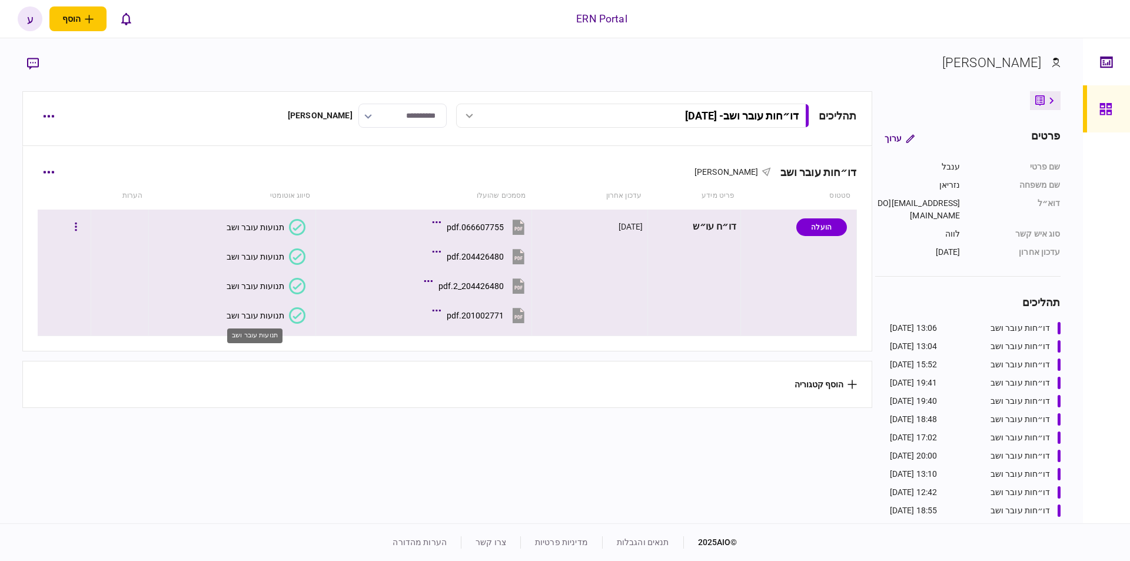
click at [273, 312] on div "תנועות עובר ושב" at bounding box center [256, 315] width 58 height 9
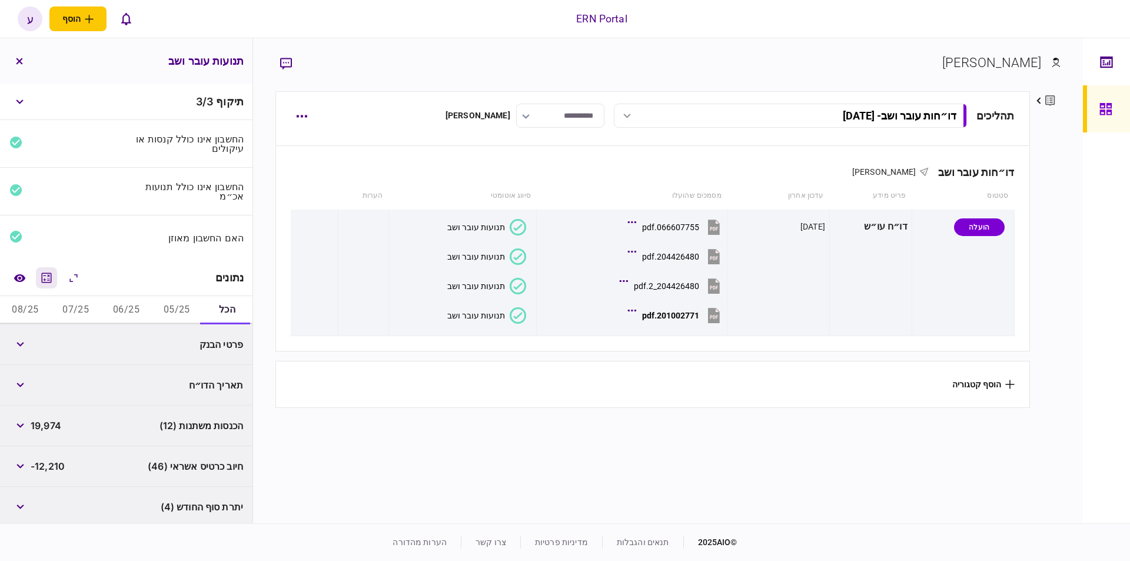
click at [53, 277] on icon "מחשבון" at bounding box center [46, 278] width 14 height 14
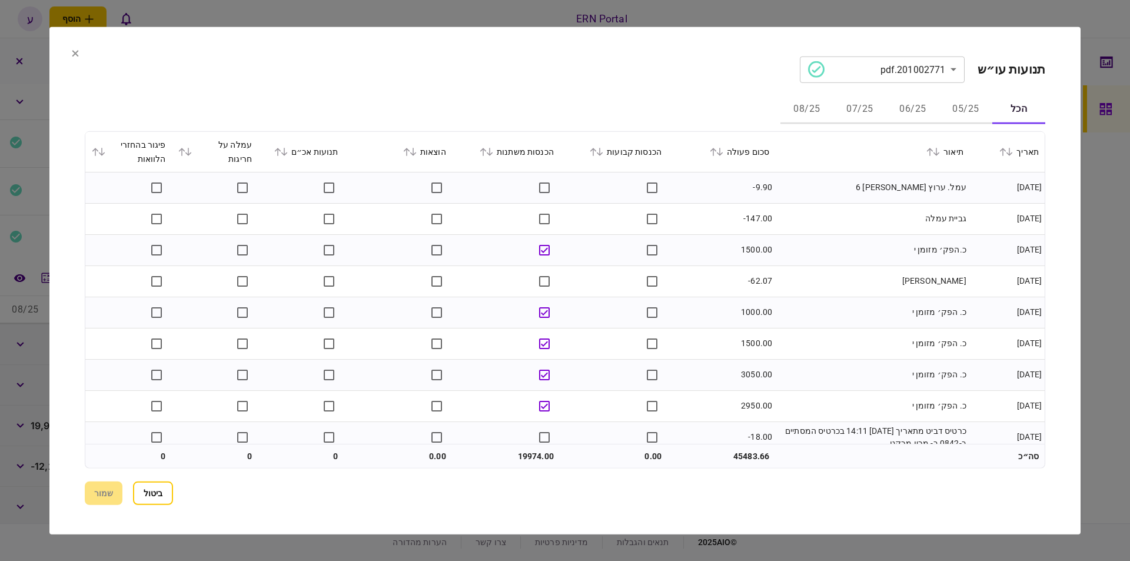
click at [908, 110] on button "06/25" at bounding box center [912, 109] width 53 height 28
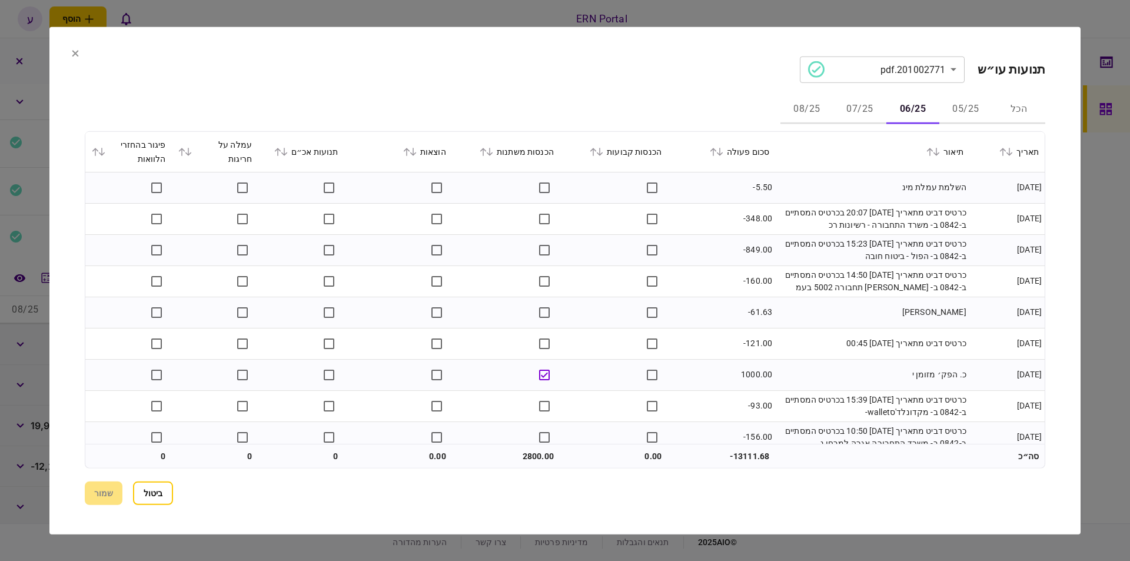
click at [723, 154] on icon at bounding box center [719, 152] width 6 height 8
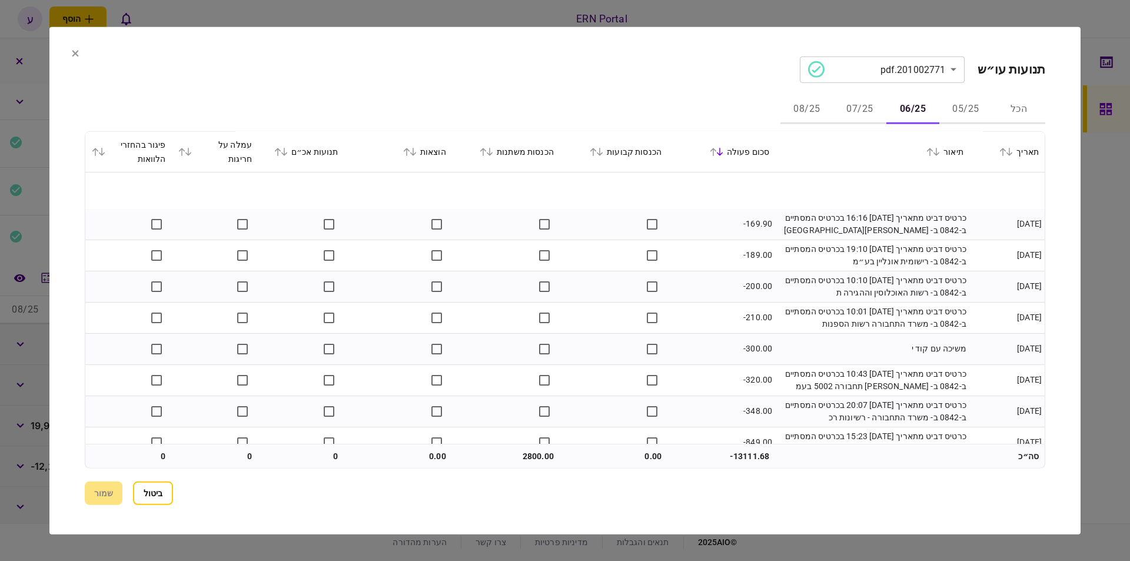
scroll to position [447, 0]
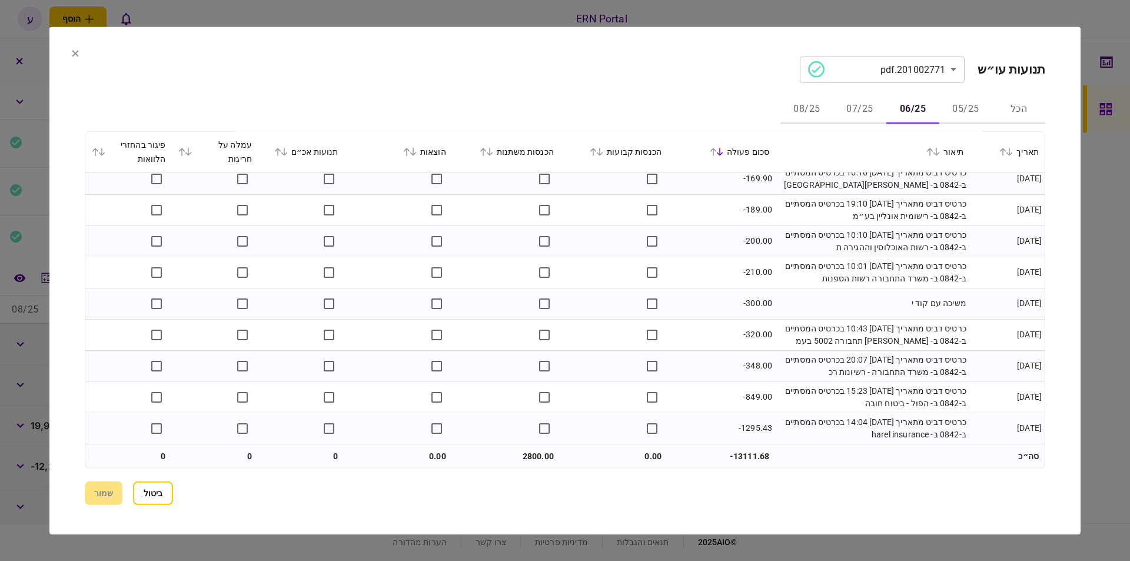
click at [852, 111] on button "07/25" at bounding box center [859, 109] width 53 height 28
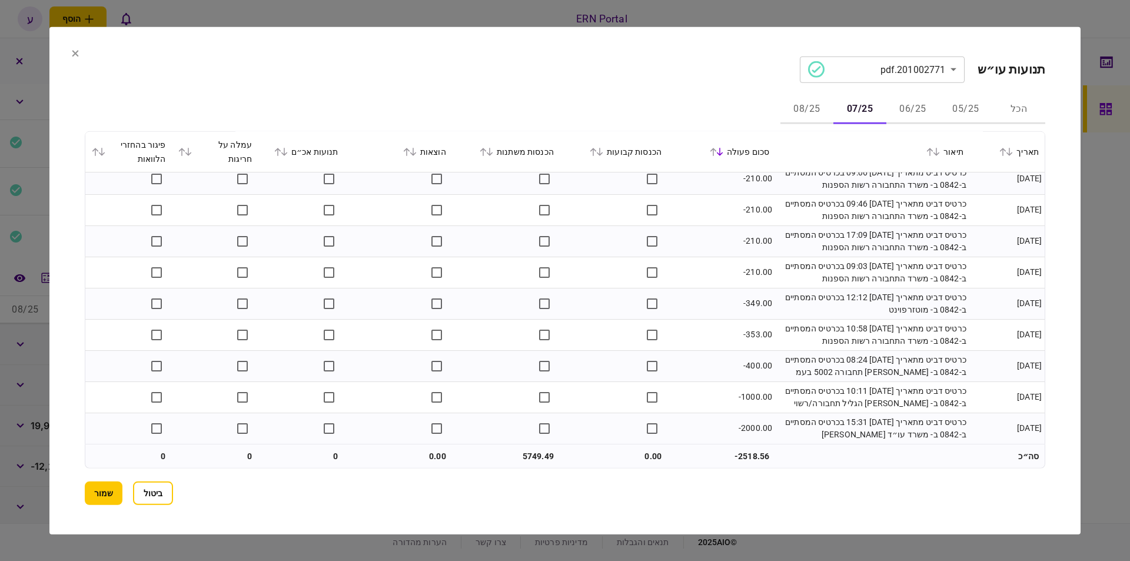
scroll to position [510, 0]
click at [802, 107] on button "08/25" at bounding box center [806, 109] width 53 height 28
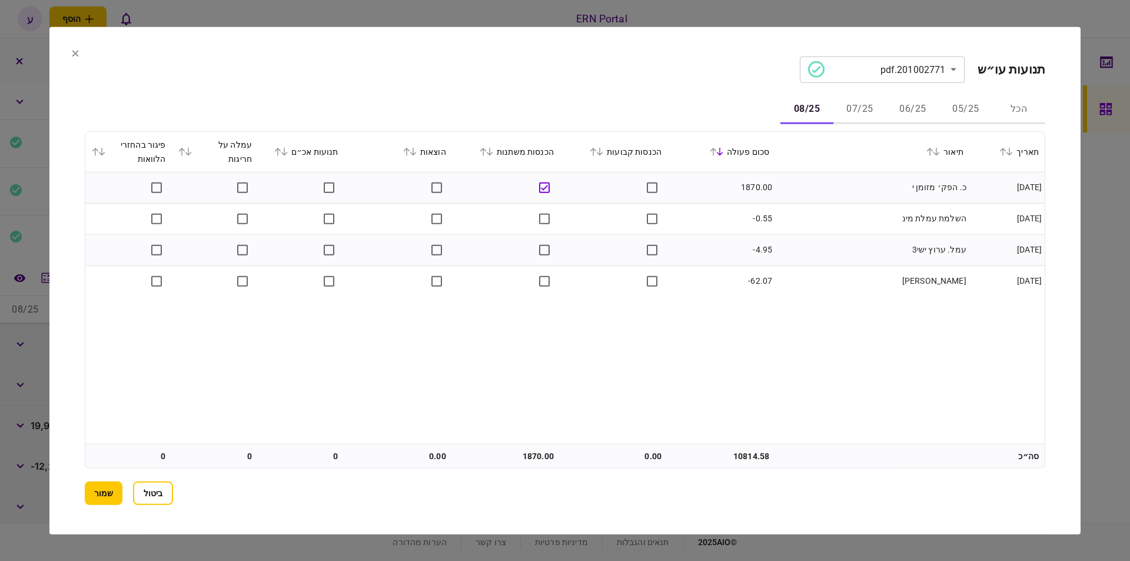
click at [118, 487] on button "שמור" at bounding box center [104, 493] width 38 height 24
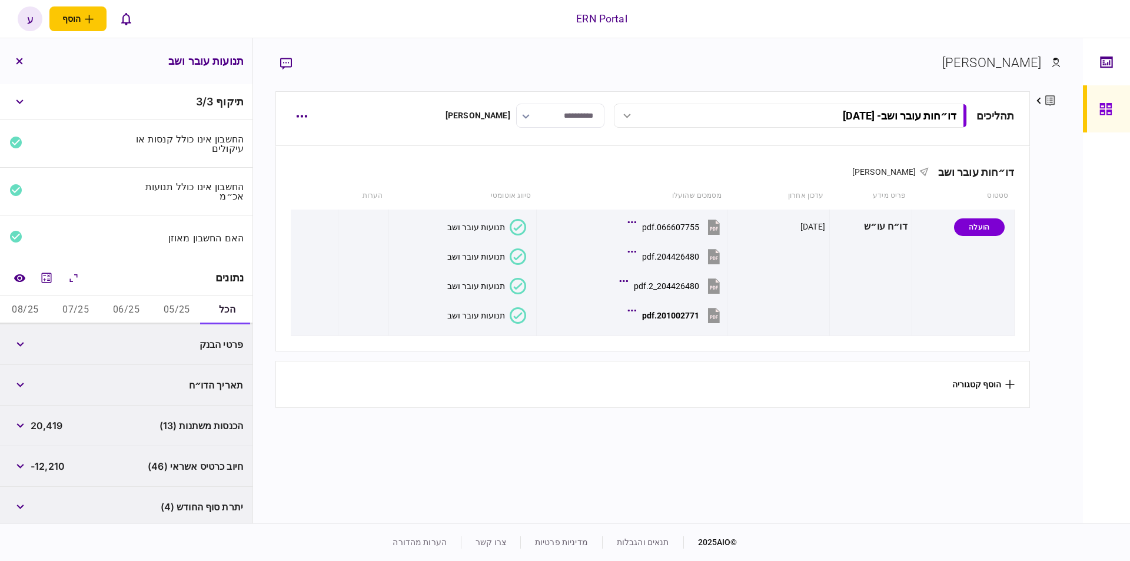
click at [118, 303] on button "06/25" at bounding box center [126, 310] width 51 height 28
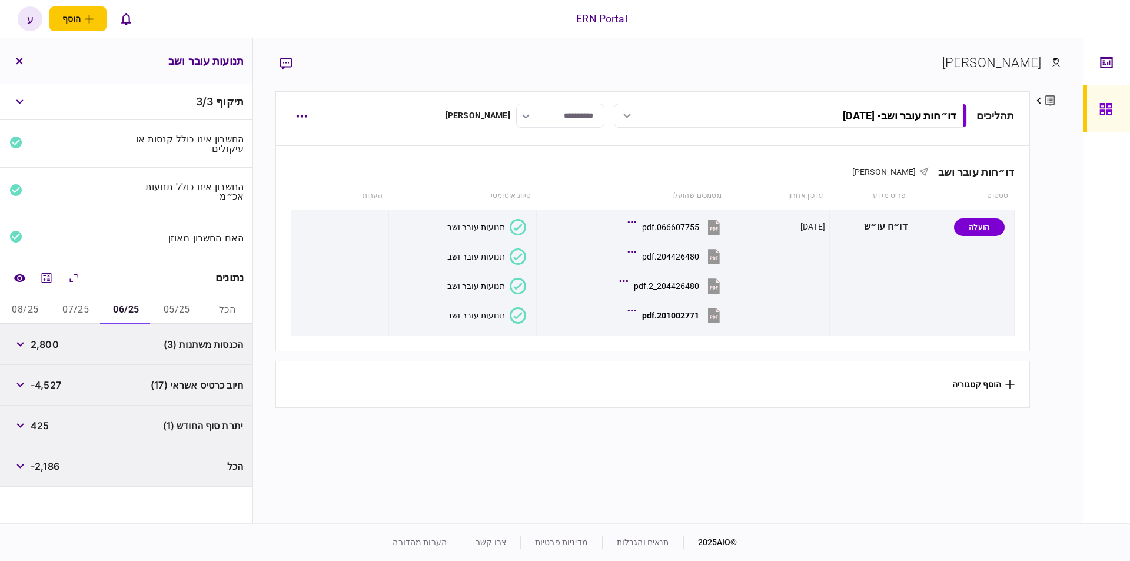
click at [44, 344] on span "2,800" at bounding box center [45, 344] width 28 height 14
copy span "2,800"
click at [48, 422] on span "425" at bounding box center [40, 425] width 18 height 14
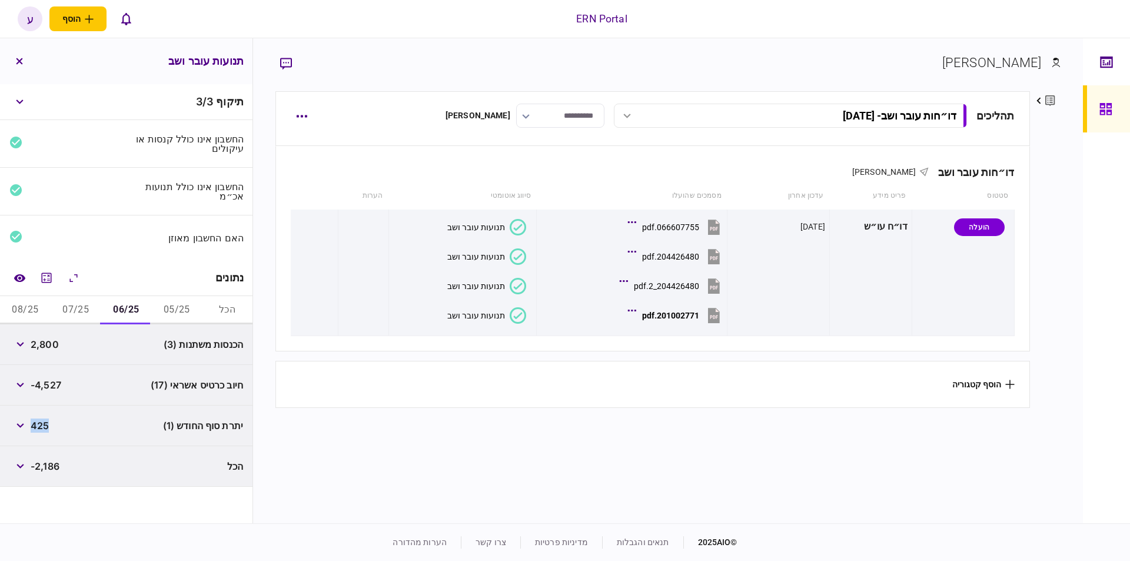
copy span "425"
click at [89, 312] on button "07/25" at bounding box center [76, 310] width 51 height 28
click at [46, 345] on span "5,749" at bounding box center [44, 344] width 26 height 14
click at [45, 344] on span "5,749" at bounding box center [44, 344] width 26 height 14
copy span "5,749"
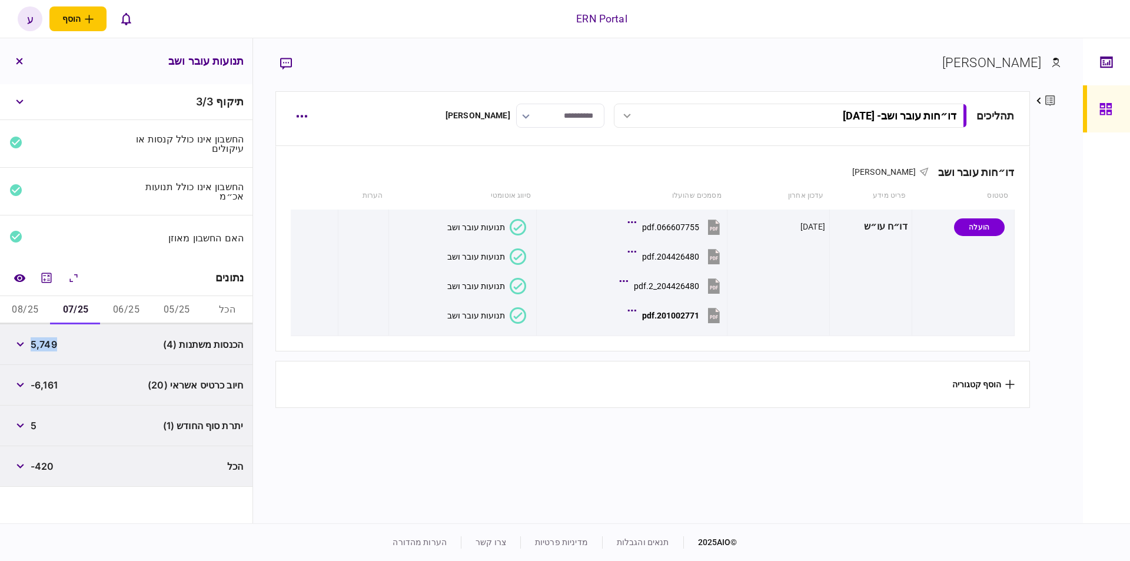
click at [39, 425] on div "יתרת סוף החודש (1) 5" at bounding box center [126, 425] width 252 height 41
click at [34, 420] on span "5" at bounding box center [34, 425] width 6 height 14
copy span "5"
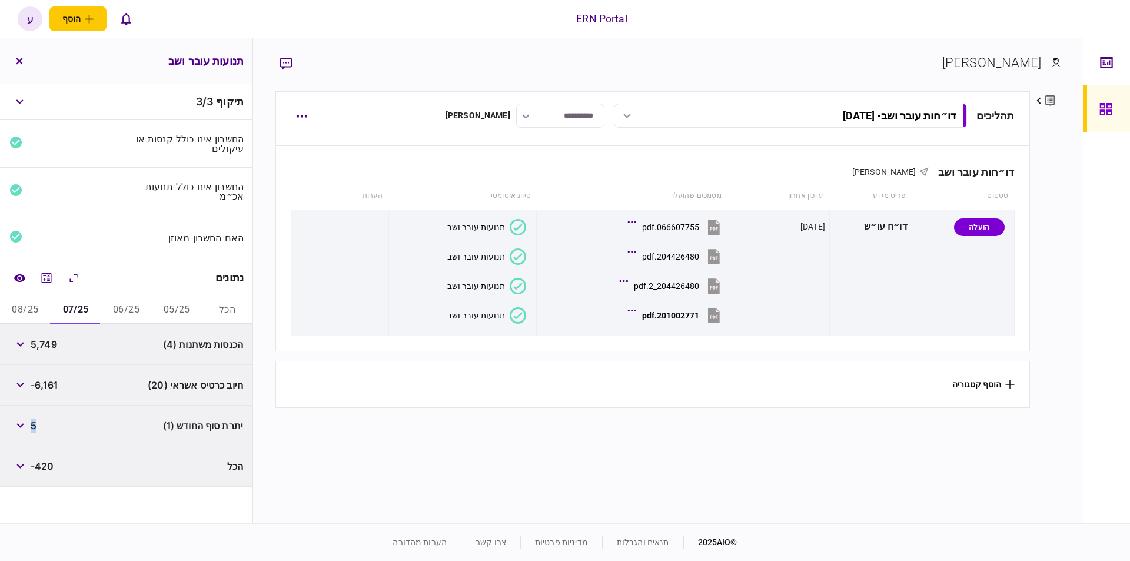
click at [34, 307] on button "08/25" at bounding box center [25, 310] width 51 height 28
click at [47, 345] on span "1,870" at bounding box center [43, 344] width 25 height 14
copy span "1,870"
click at [45, 430] on div "1,808" at bounding box center [32, 425] width 47 height 21
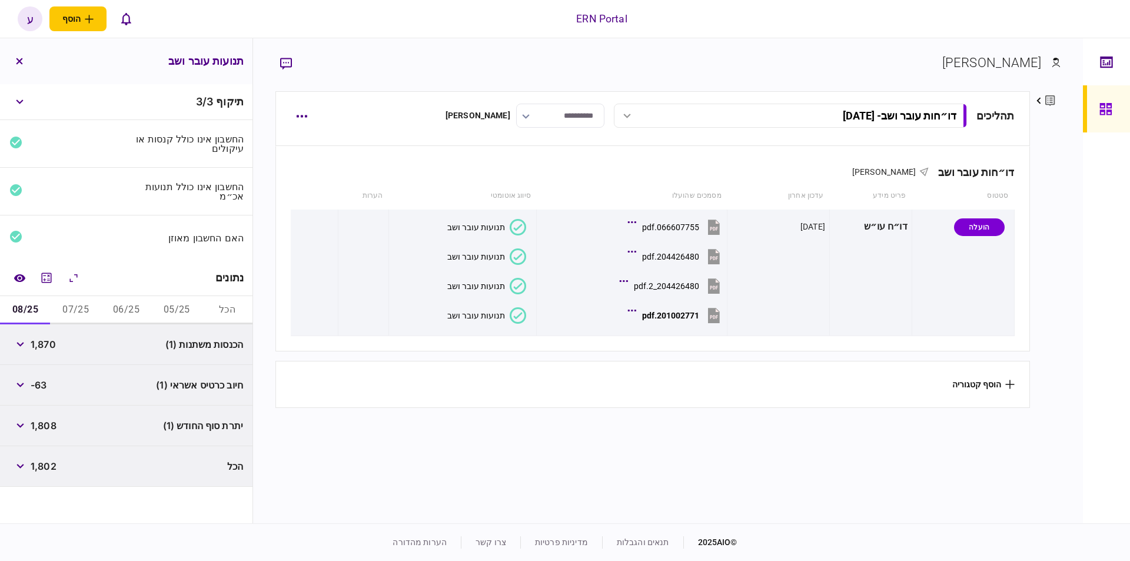
click at [45, 421] on span "1,808" at bounding box center [44, 425] width 26 height 14
copy span "1,808"
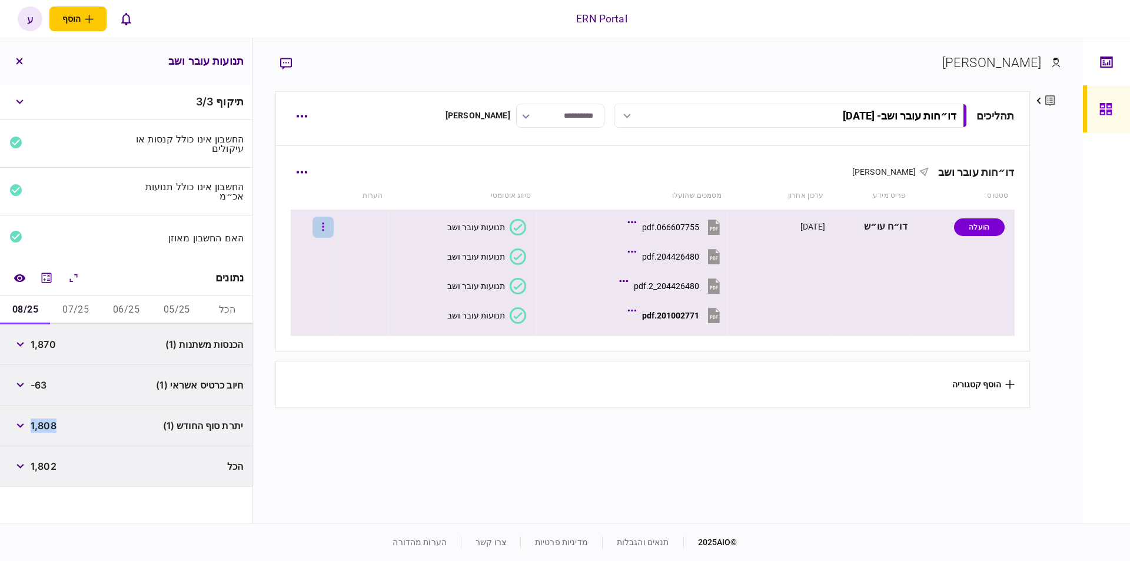
click at [328, 229] on button "button" at bounding box center [322, 227] width 21 height 21
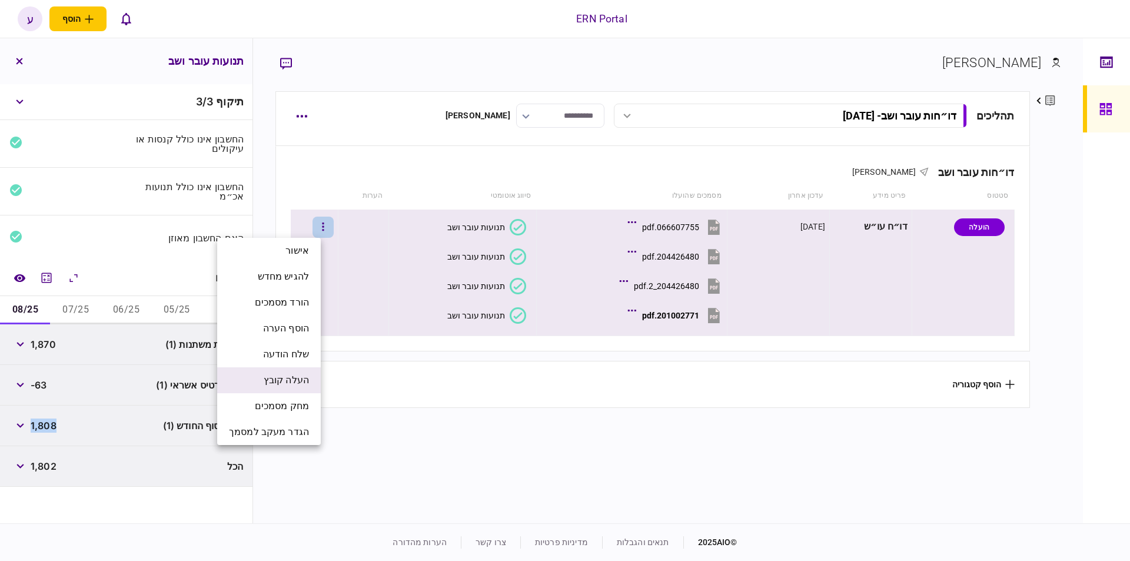
click at [306, 375] on span "העלה קובץ" at bounding box center [286, 380] width 45 height 14
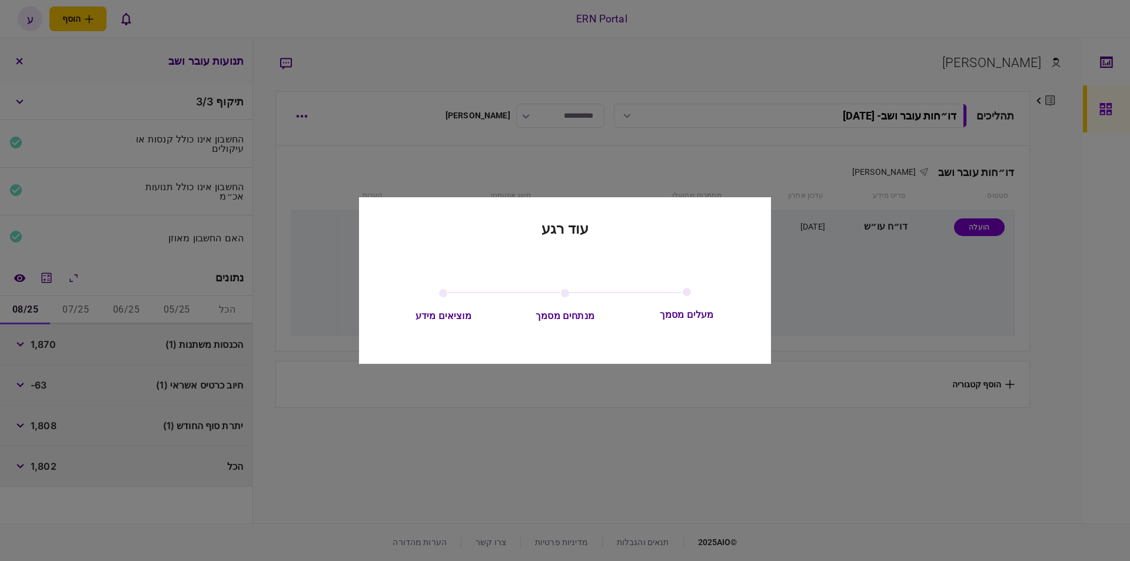
click at [19, 56] on div at bounding box center [565, 280] width 1130 height 561
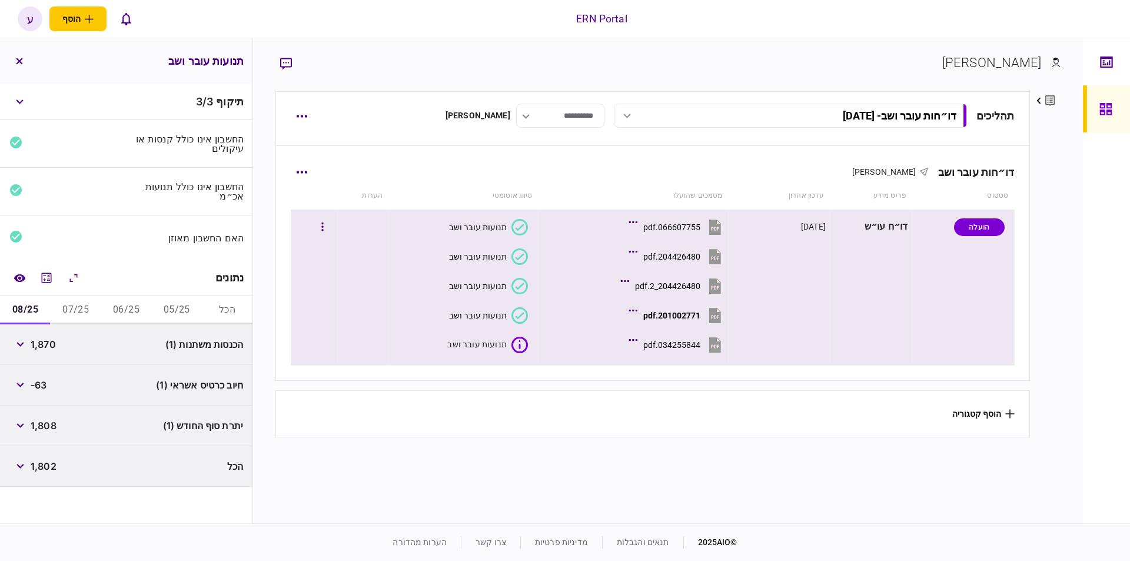
click at [687, 337] on button "034255844.pdf" at bounding box center [677, 344] width 92 height 26
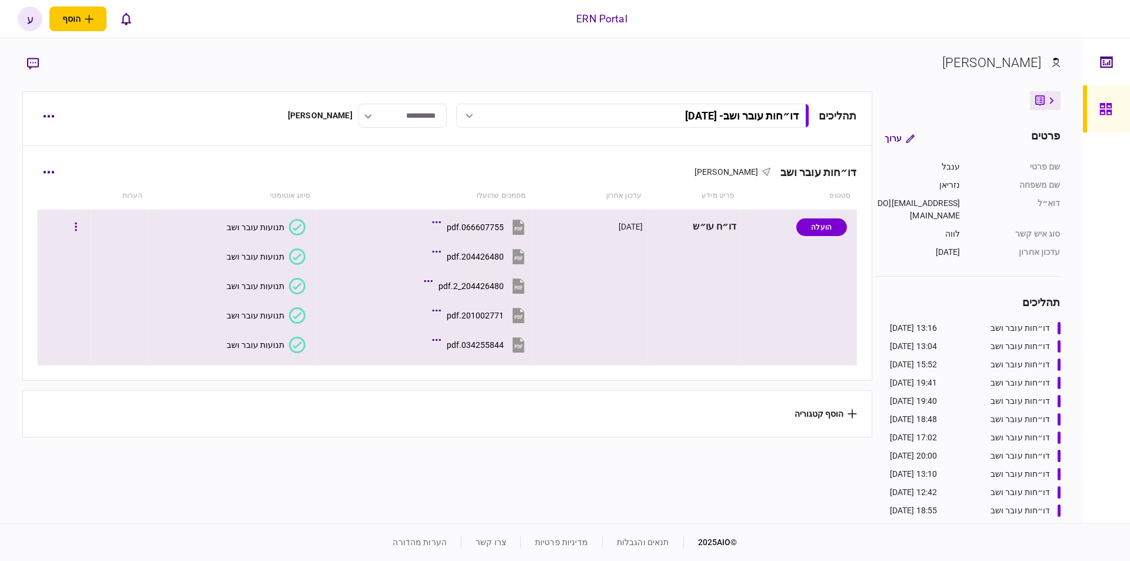
click at [261, 345] on div "תנועות עובר ושב" at bounding box center [256, 344] width 58 height 9
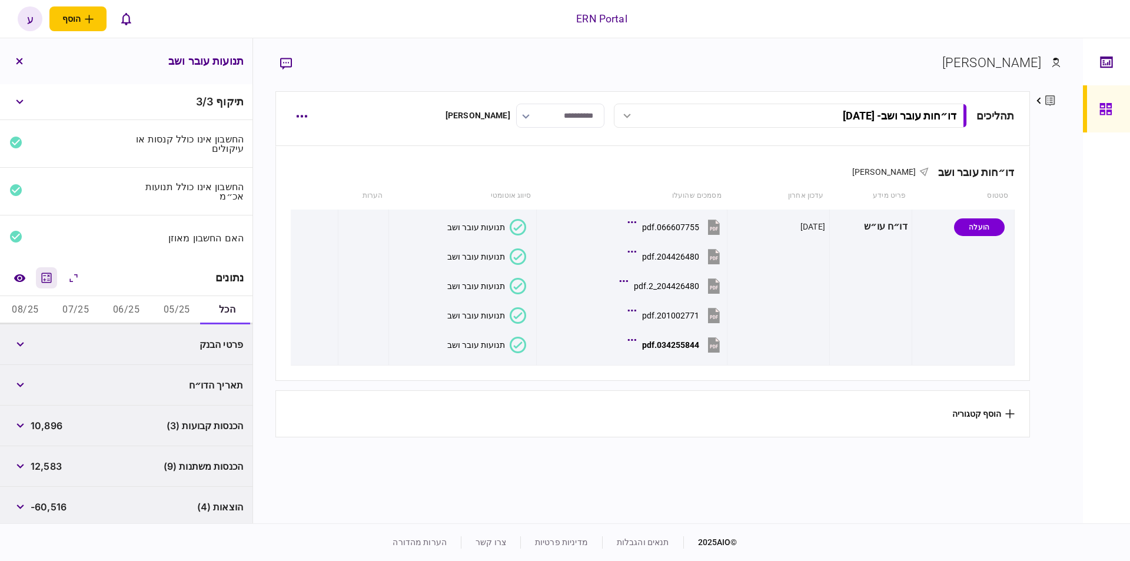
click at [44, 272] on icon "מחשבון" at bounding box center [47, 277] width 10 height 10
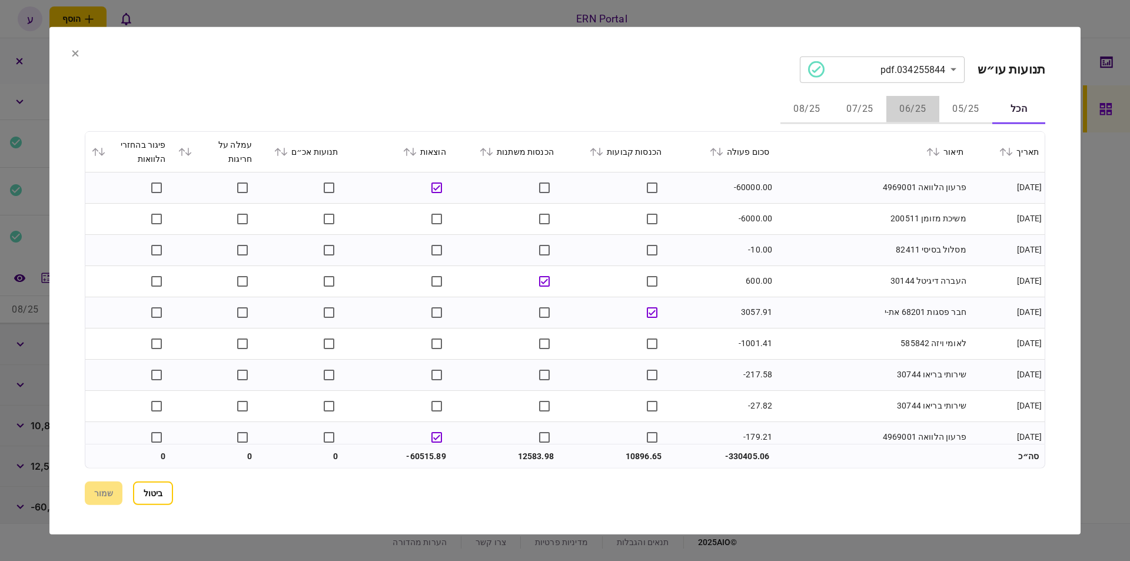
click at [904, 112] on button "06/25" at bounding box center [912, 109] width 53 height 28
click at [726, 154] on button at bounding box center [717, 151] width 16 height 7
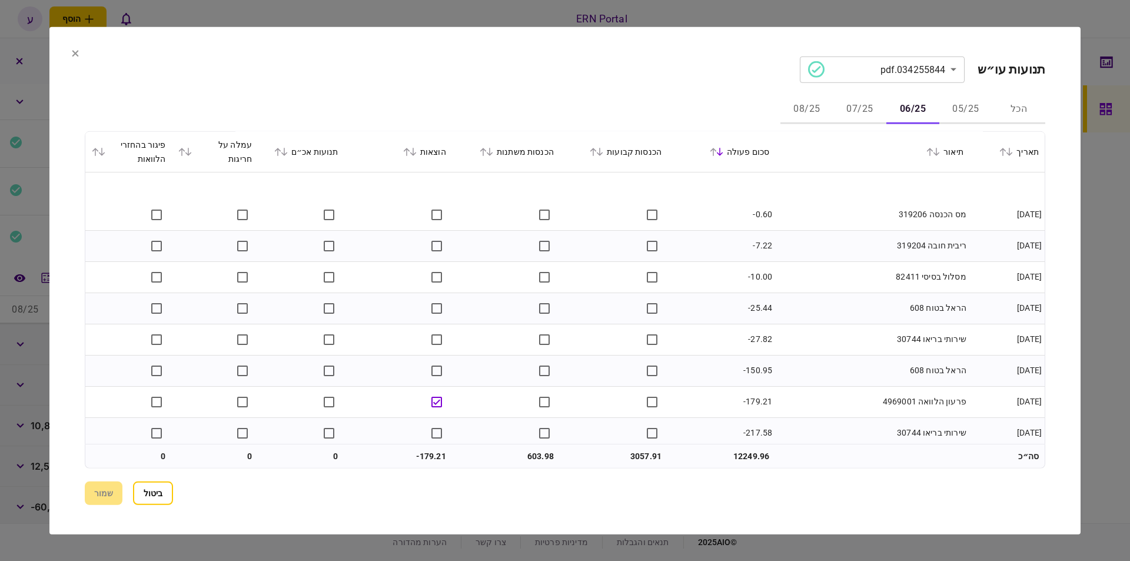
scroll to position [104, 0]
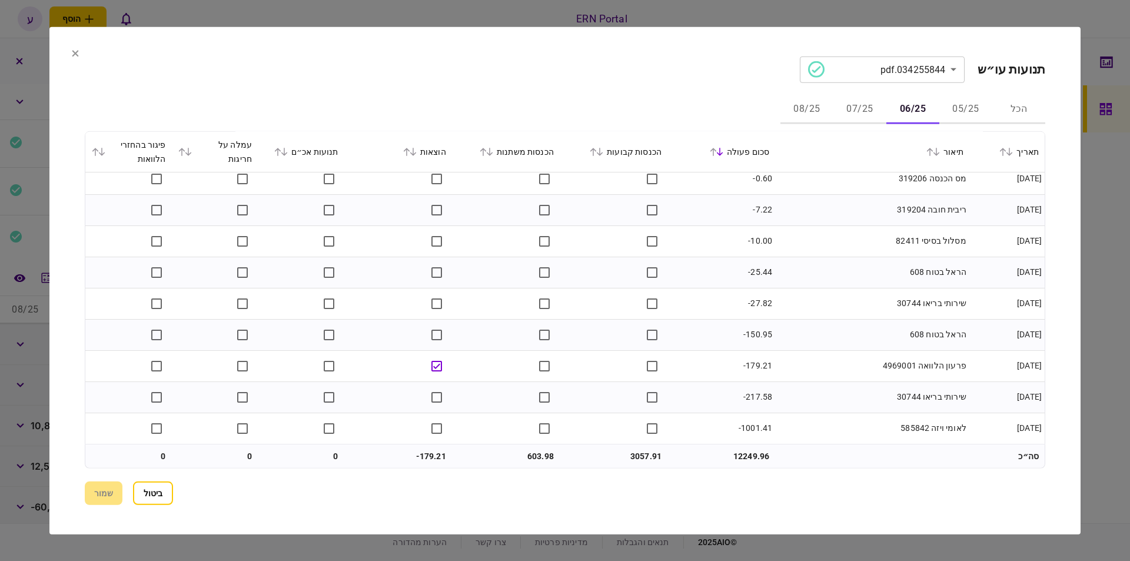
click at [866, 111] on button "07/25" at bounding box center [859, 109] width 53 height 28
click at [816, 105] on button "08/25" at bounding box center [806, 109] width 53 height 28
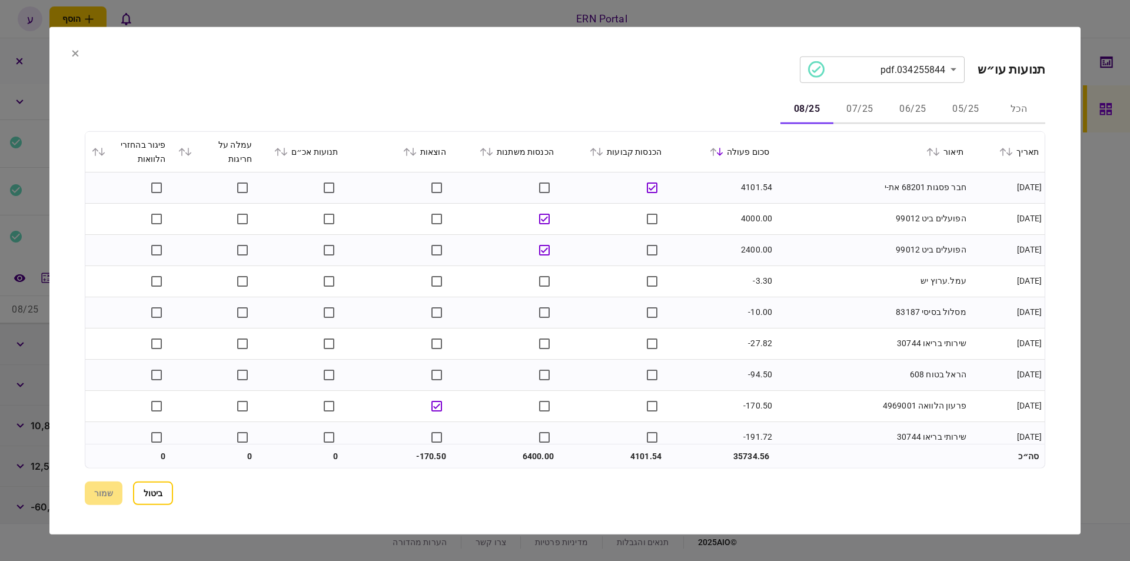
scroll to position [104, 0]
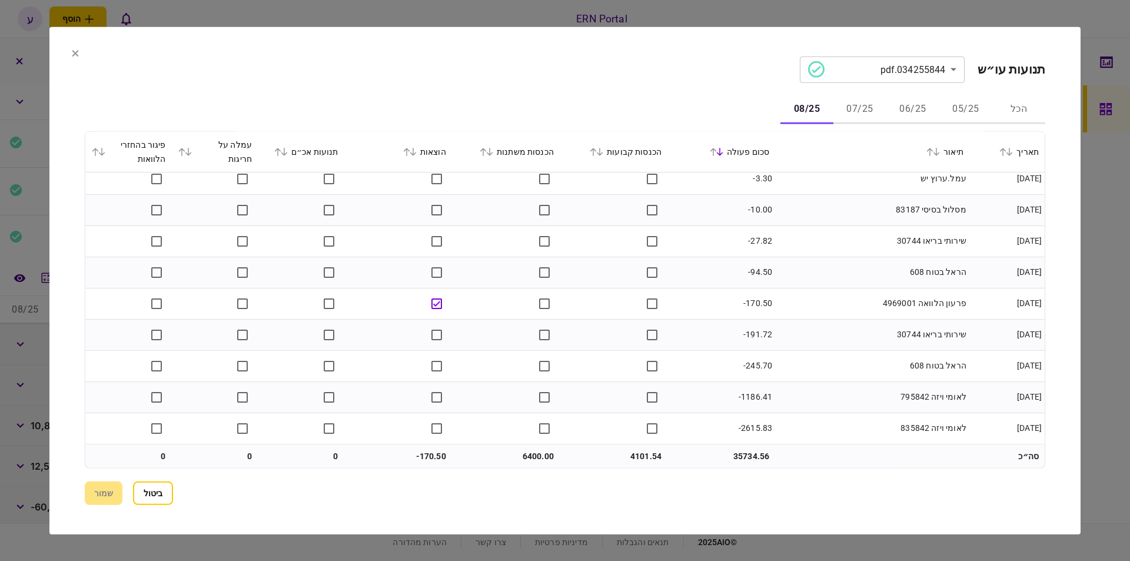
click at [101, 494] on section "ביטול שמור" at bounding box center [565, 493] width 960 height 24
click at [171, 493] on button "ביטול" at bounding box center [153, 493] width 40 height 24
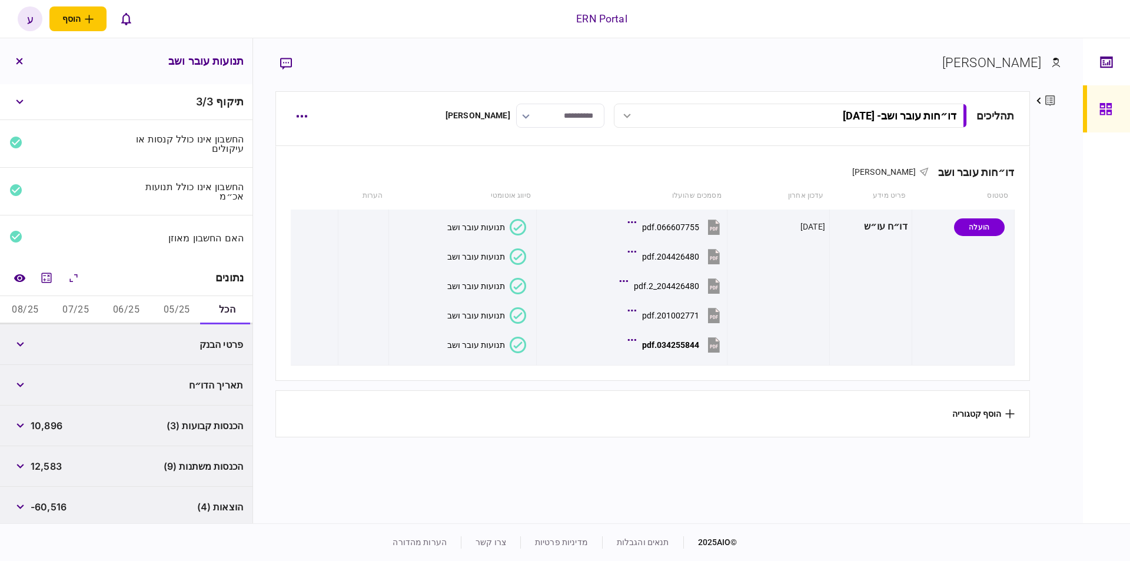
click at [126, 315] on button "06/25" at bounding box center [126, 310] width 51 height 28
click at [47, 345] on span "3,057" at bounding box center [44, 344] width 27 height 14
copy span "3,057"
click at [49, 375] on div "603" at bounding box center [28, 384] width 39 height 21
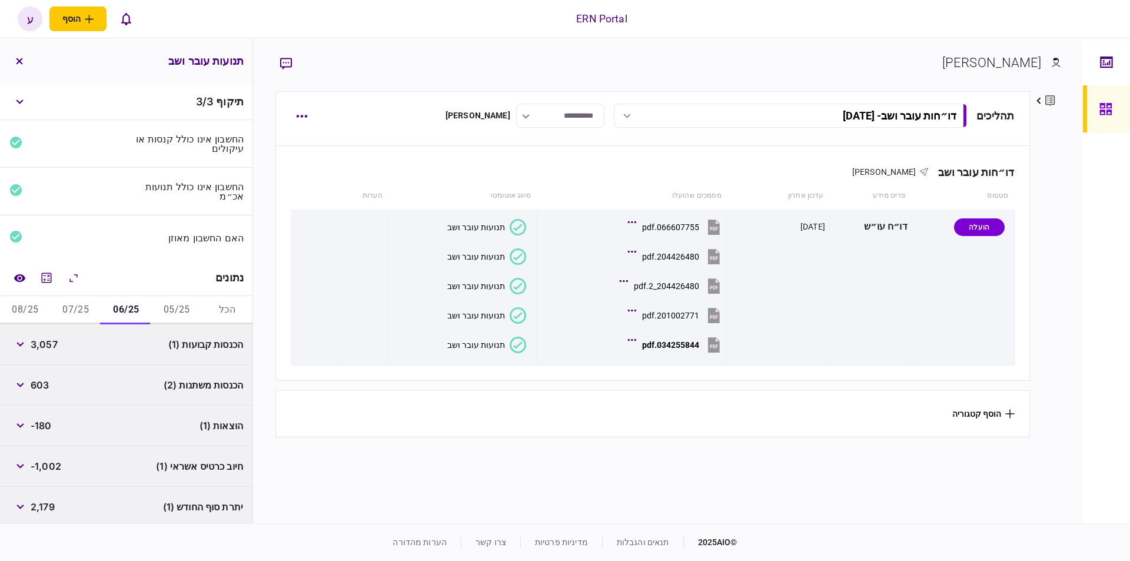
click at [48, 378] on span "603" at bounding box center [40, 385] width 18 height 14
click at [48, 381] on span "603" at bounding box center [40, 385] width 18 height 14
copy span "603"
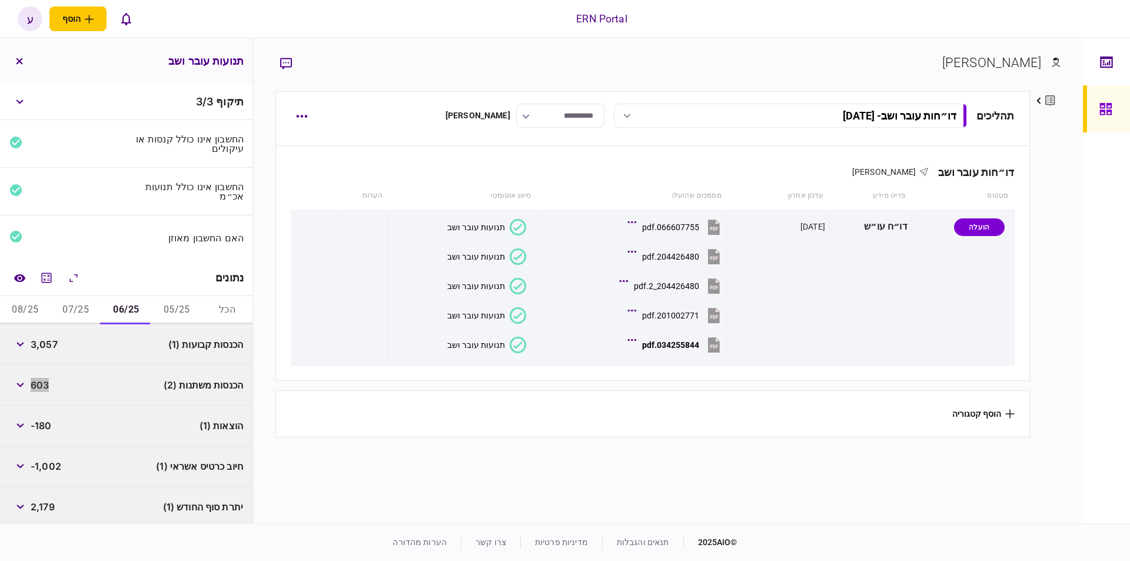
scroll to position [42, 0]
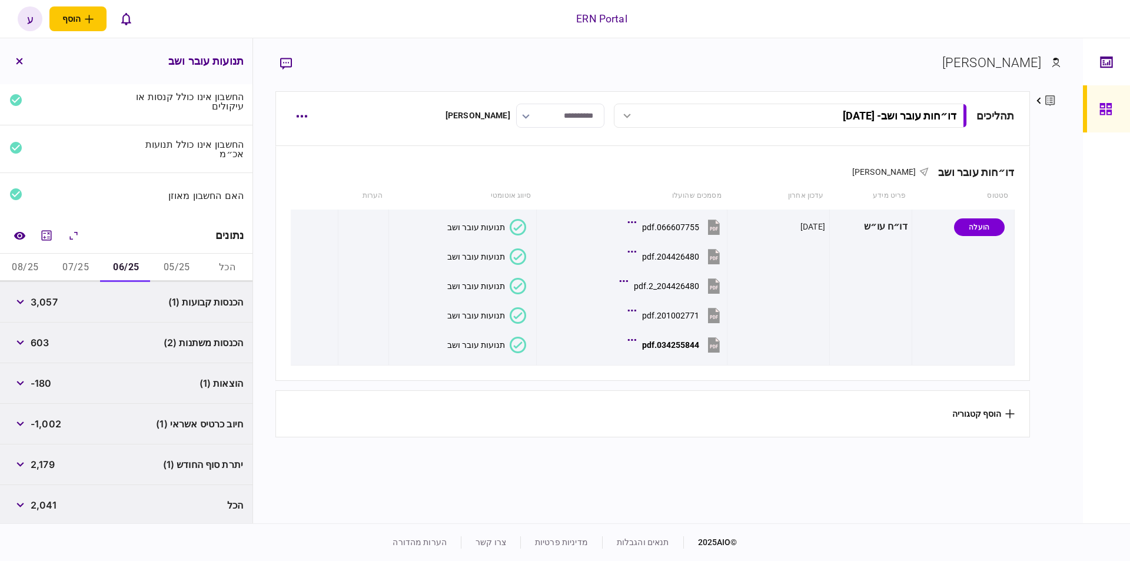
click at [46, 381] on span "-180" at bounding box center [41, 383] width 21 height 14
click at [18, 381] on icon "button" at bounding box center [20, 383] width 8 height 5
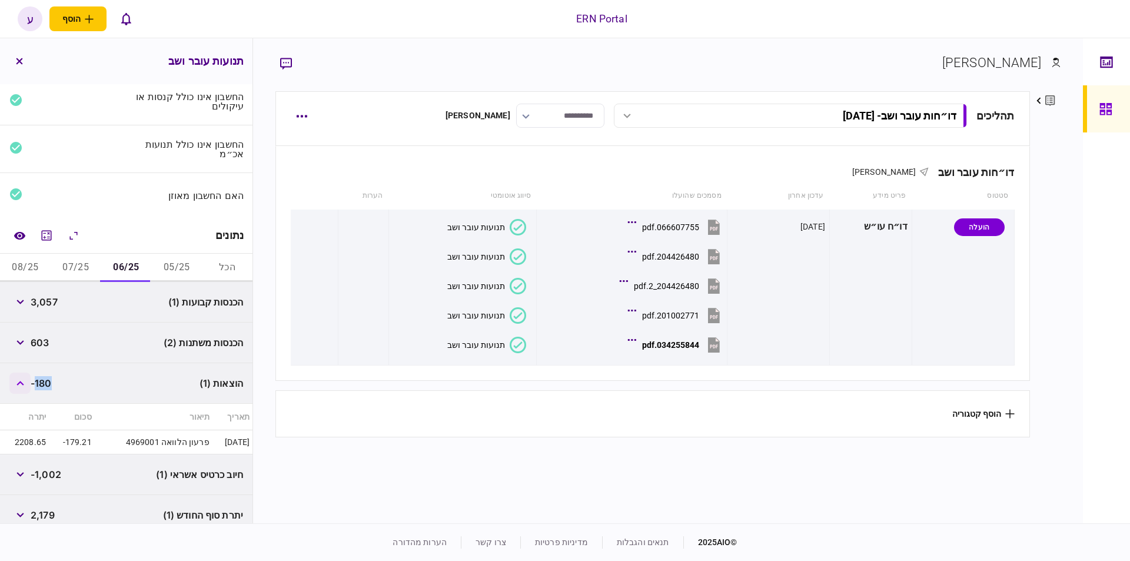
click at [18, 379] on button "button" at bounding box center [19, 382] width 21 height 21
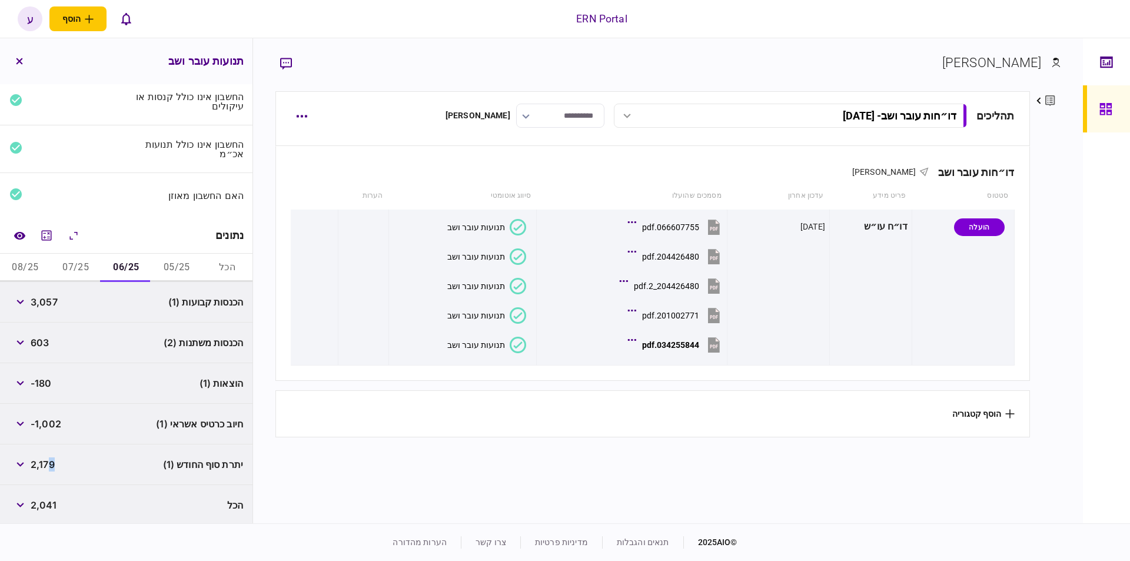
click at [54, 457] on span "2,179" at bounding box center [43, 464] width 24 height 14
copy div "2,179"
click at [69, 265] on button "07/25" at bounding box center [76, 268] width 51 height 28
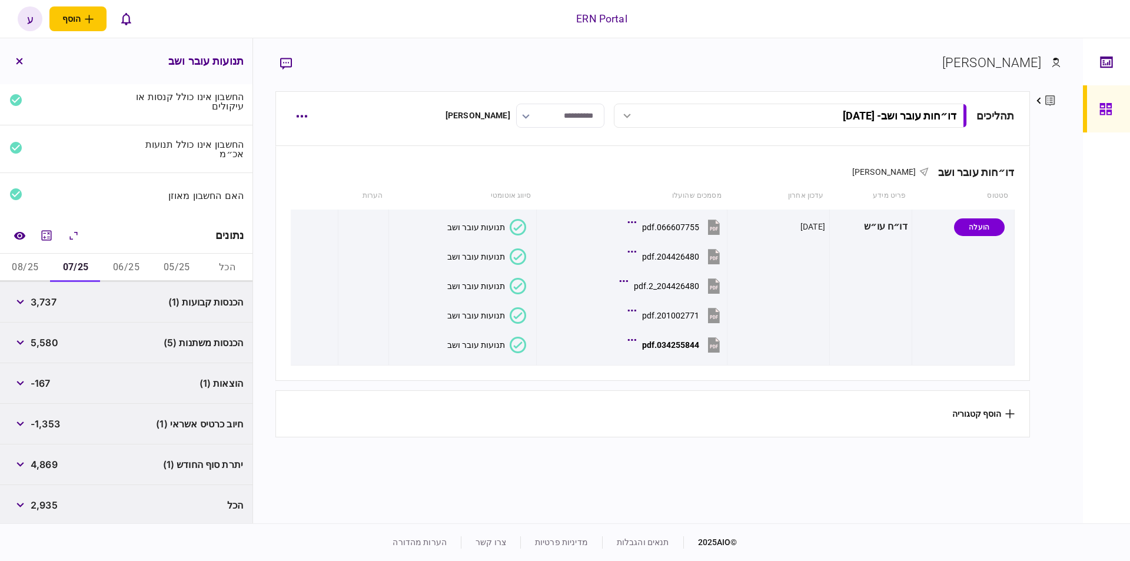
click at [56, 295] on span "3,737" at bounding box center [44, 302] width 26 height 14
copy span "3,737"
click at [54, 341] on span "5,580" at bounding box center [45, 342] width 28 height 14
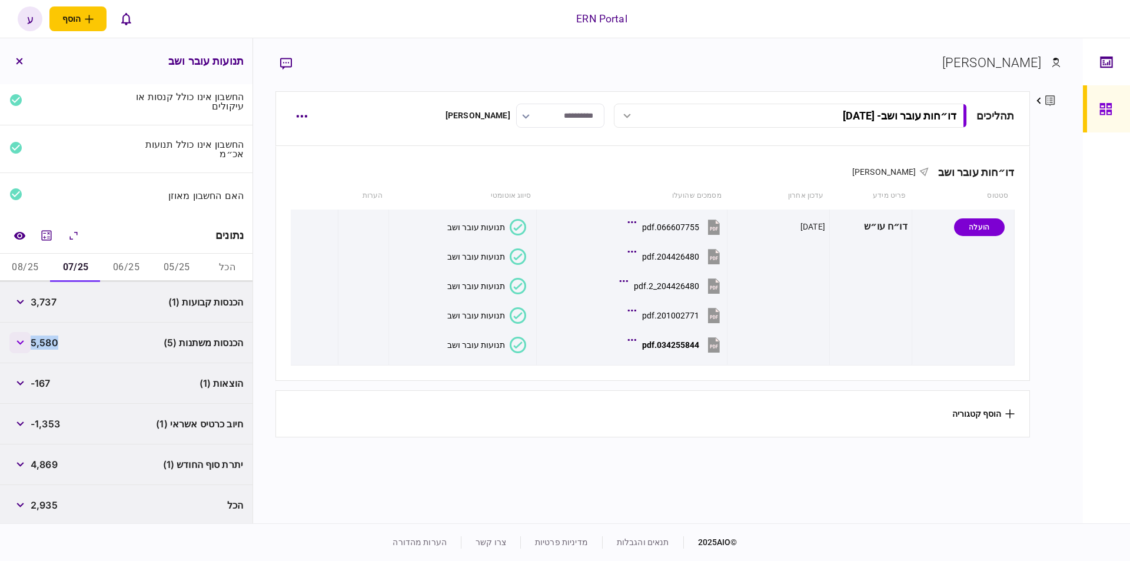
copy span "5,580"
click at [41, 464] on span "4,869" at bounding box center [44, 464] width 27 height 14
copy span "4,869"
click at [39, 261] on button "08/25" at bounding box center [25, 268] width 51 height 28
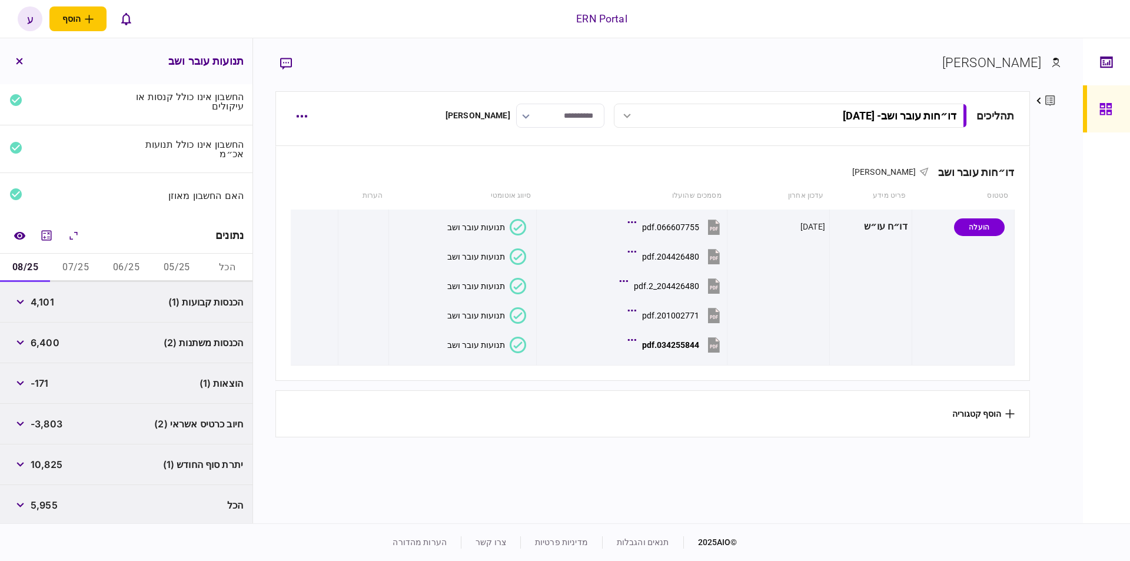
click at [44, 297] on span "4,101" at bounding box center [43, 302] width 24 height 14
click at [44, 298] on span "4,101" at bounding box center [43, 302] width 24 height 14
copy span "4,101"
click at [65, 339] on div "הכנסות משתנות (2) 6,400" at bounding box center [126, 342] width 252 height 41
click at [56, 337] on span "6,400" at bounding box center [45, 342] width 29 height 14
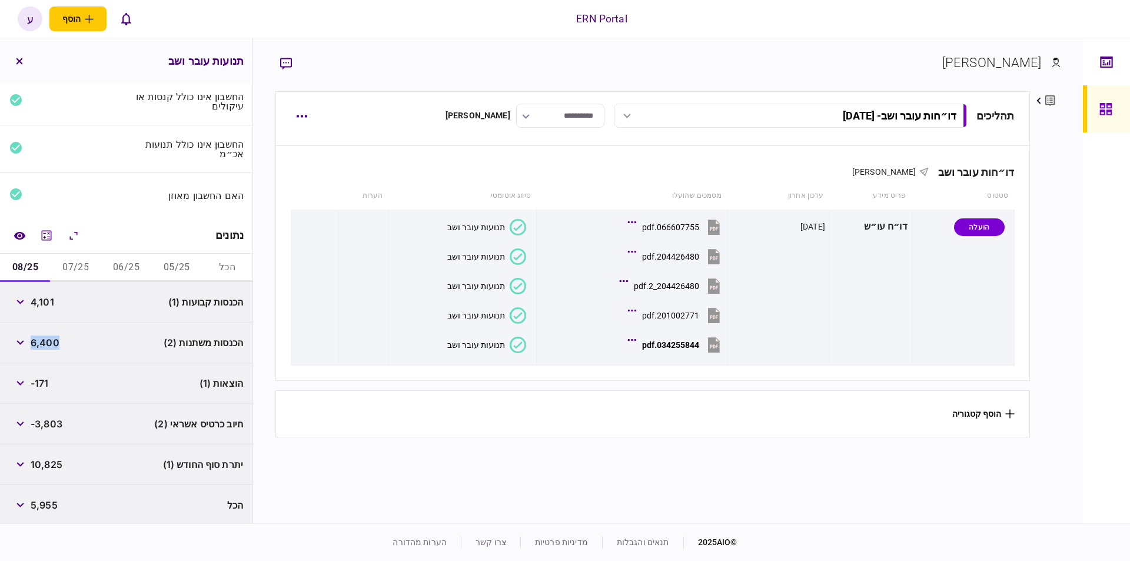
click at [56, 337] on span "6,400" at bounding box center [45, 342] width 29 height 14
copy span "6,400"
click at [60, 464] on span "10,825" at bounding box center [47, 464] width 32 height 14
copy span "10,825"
